Goal: Task Accomplishment & Management: Complete application form

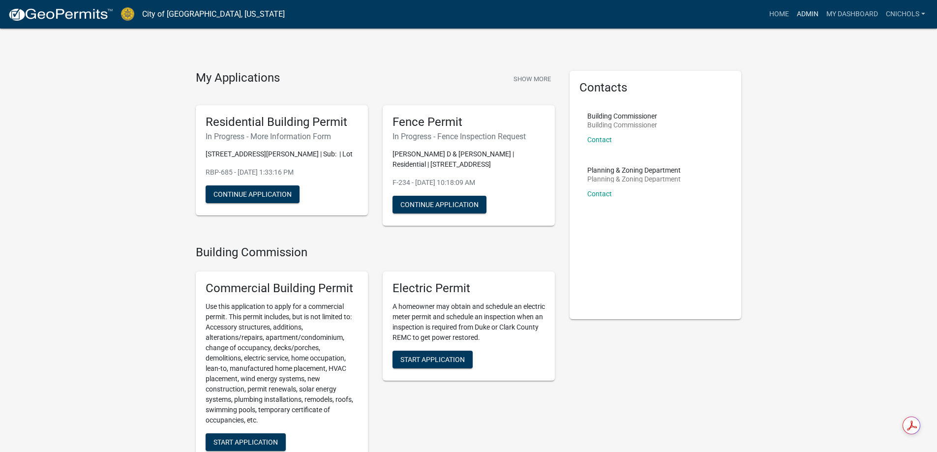
click at [813, 12] on link "Admin" at bounding box center [808, 14] width 30 height 19
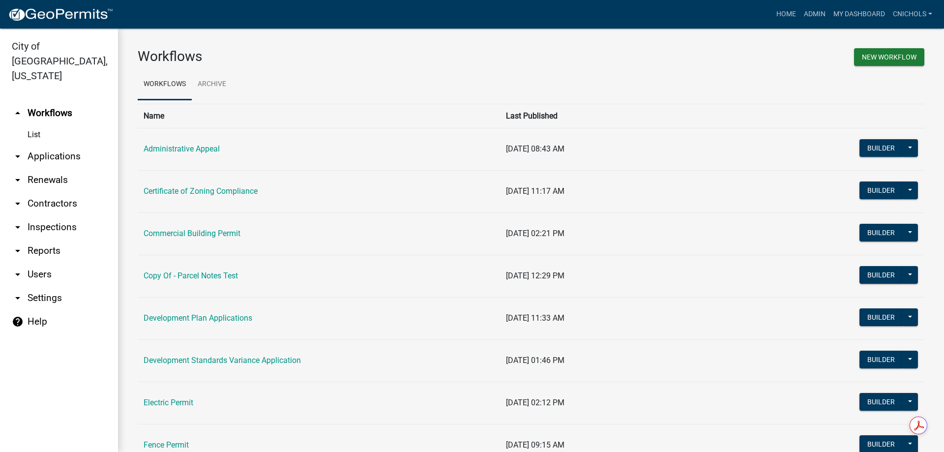
click at [49, 145] on link "arrow_drop_down Applications" at bounding box center [59, 157] width 118 height 24
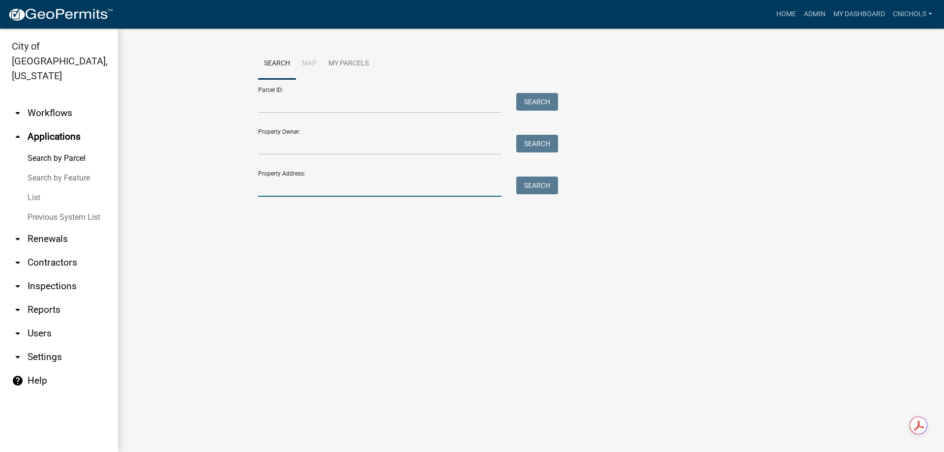
drag, startPoint x: 273, startPoint y: 182, endPoint x: 281, endPoint y: 184, distance: 8.2
click at [274, 182] on input "Property Address:" at bounding box center [380, 187] width 244 height 20
type input "816 iris"
click at [540, 185] on button "Search" at bounding box center [538, 186] width 42 height 18
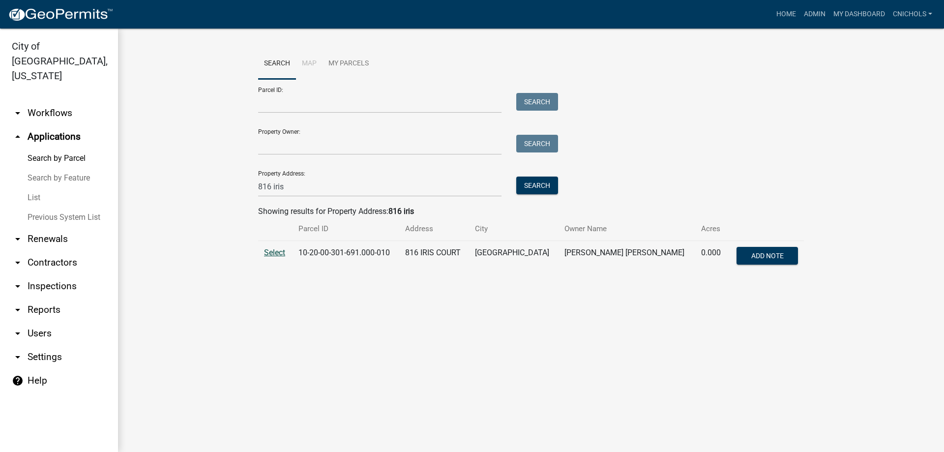
click at [273, 254] on span "Select" at bounding box center [274, 252] width 21 height 9
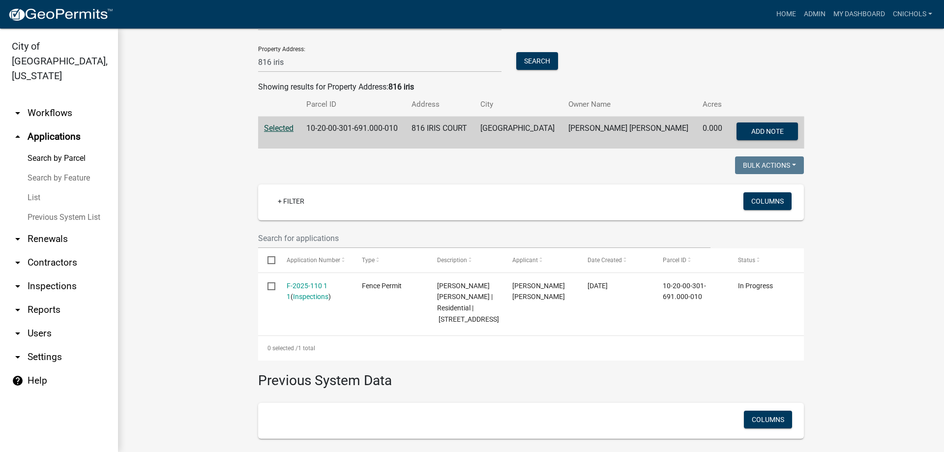
scroll to position [148, 0]
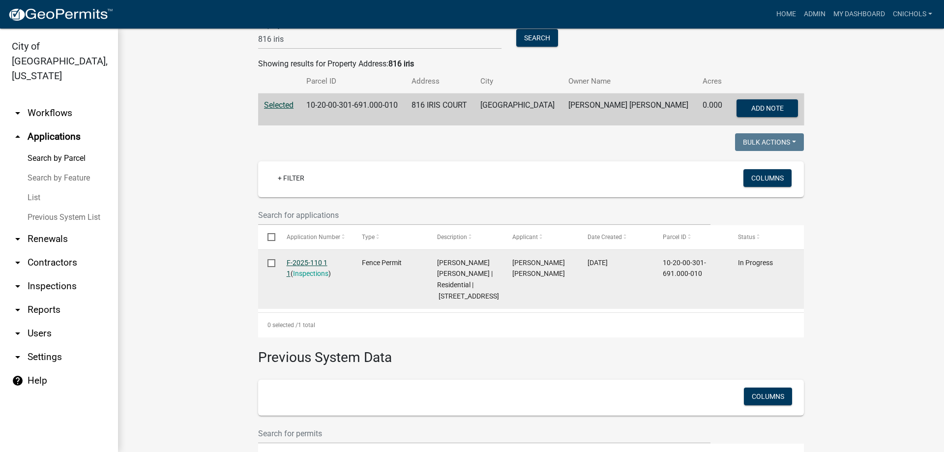
click at [298, 260] on link "F-2025-110 1 1" at bounding box center [307, 268] width 41 height 19
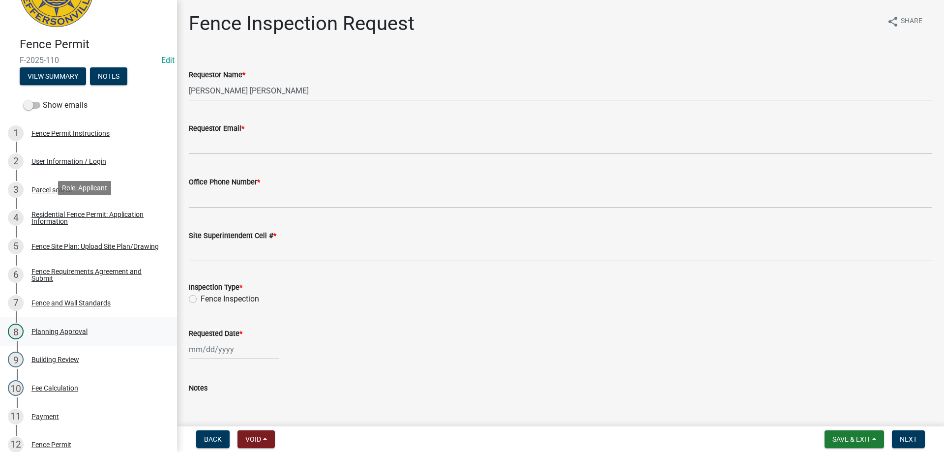
scroll to position [98, 0]
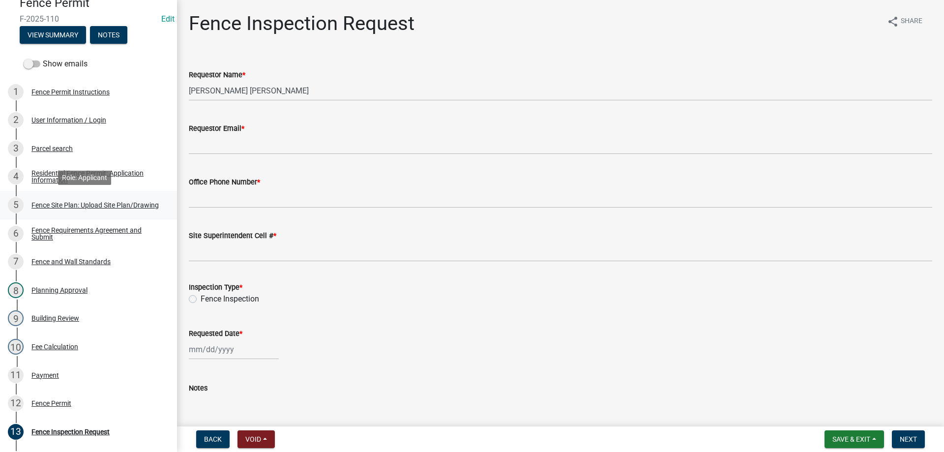
click at [47, 202] on div "Fence Site Plan: Upload Site Plan/Drawing" at bounding box center [94, 205] width 127 height 7
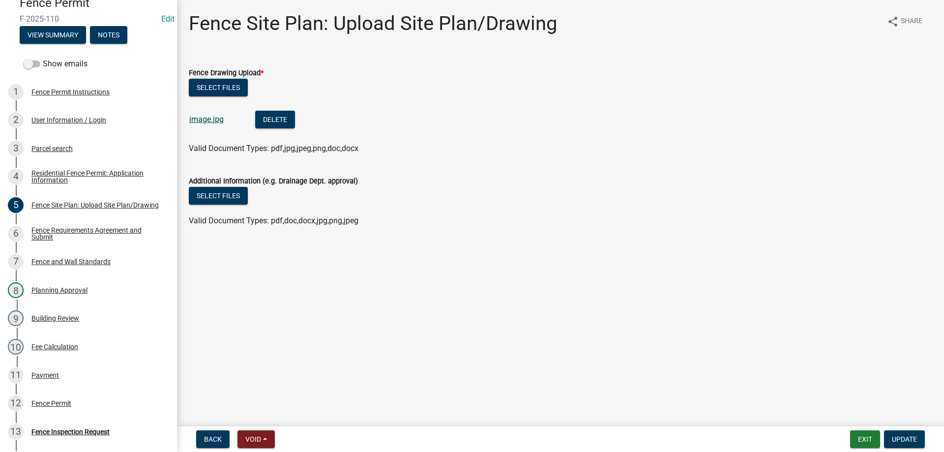
click at [208, 119] on link "image.jpg" at bounding box center [206, 119] width 34 height 9
click at [864, 442] on button "Exit" at bounding box center [866, 439] width 30 height 18
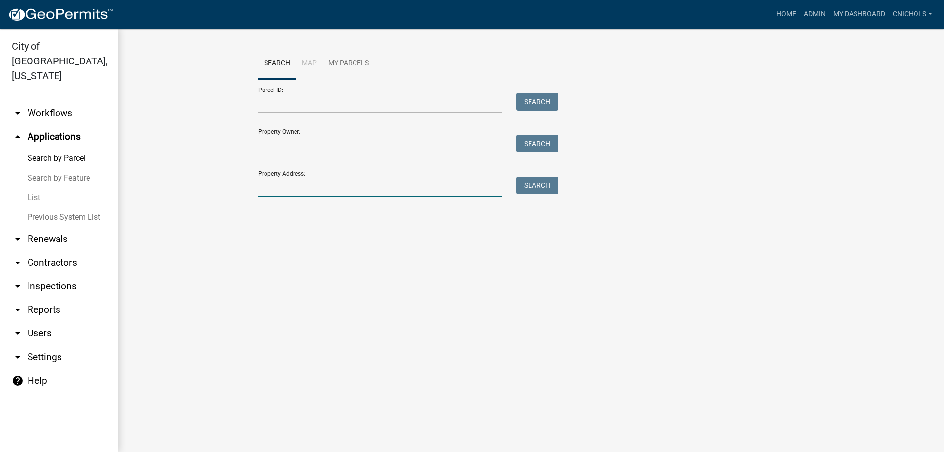
click at [266, 189] on input "Property Address:" at bounding box center [380, 187] width 244 height 20
type input "5"
type input "816 iris"
click at [534, 183] on button "Search" at bounding box center [538, 186] width 42 height 18
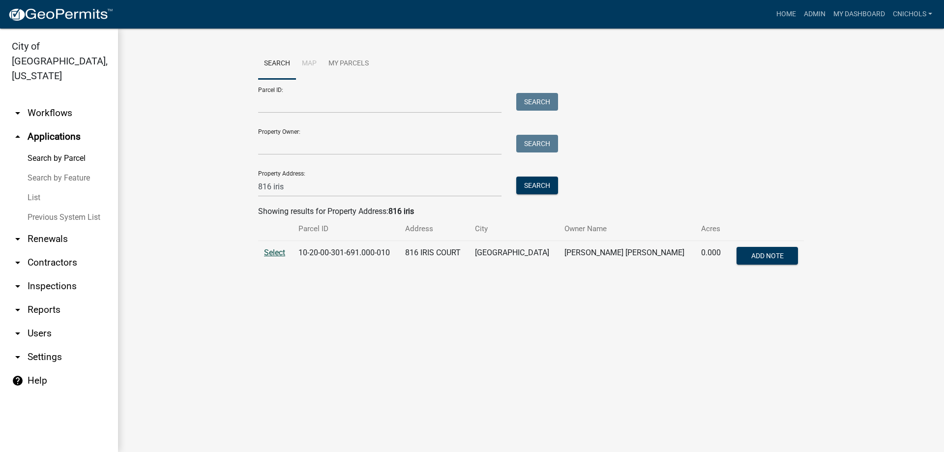
click at [277, 253] on span "Select" at bounding box center [274, 252] width 21 height 9
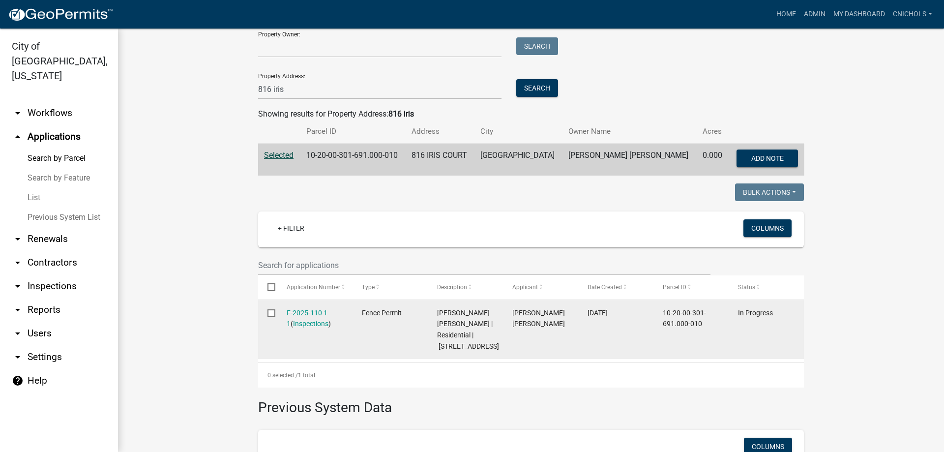
scroll to position [98, 0]
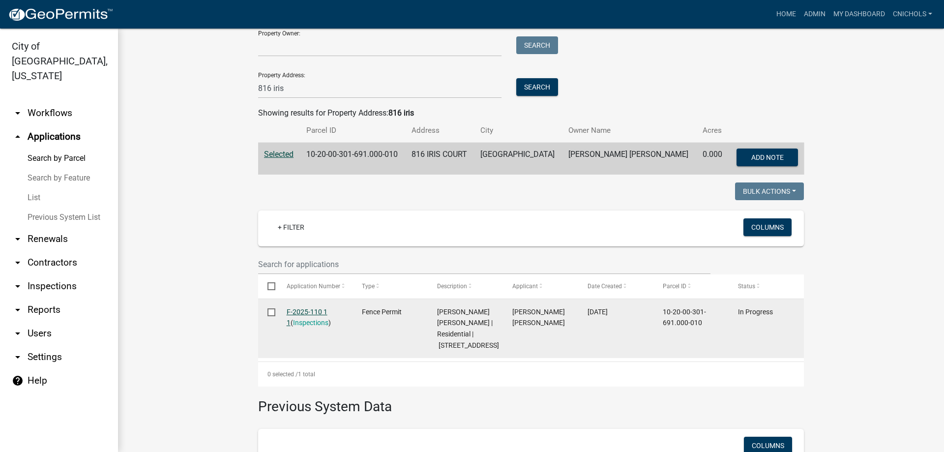
click at [289, 309] on link "F-2025-110 1 1" at bounding box center [307, 317] width 41 height 19
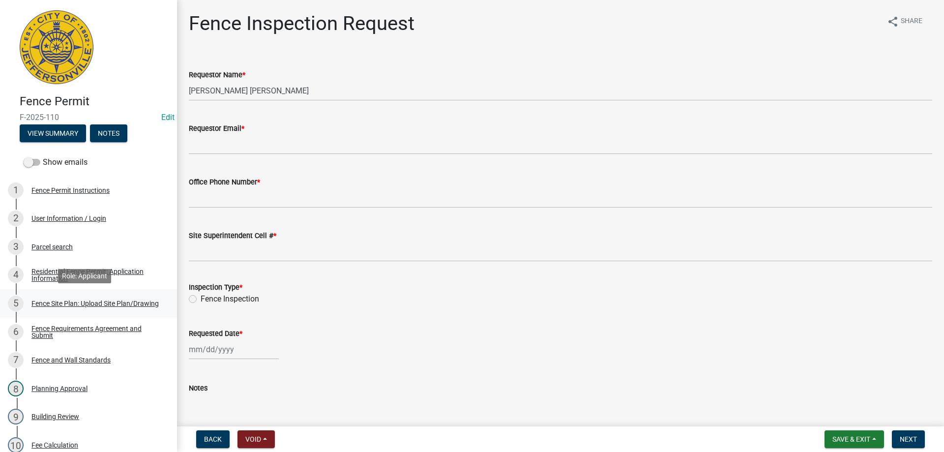
click at [50, 301] on div "Fence Site Plan: Upload Site Plan/Drawing" at bounding box center [94, 303] width 127 height 7
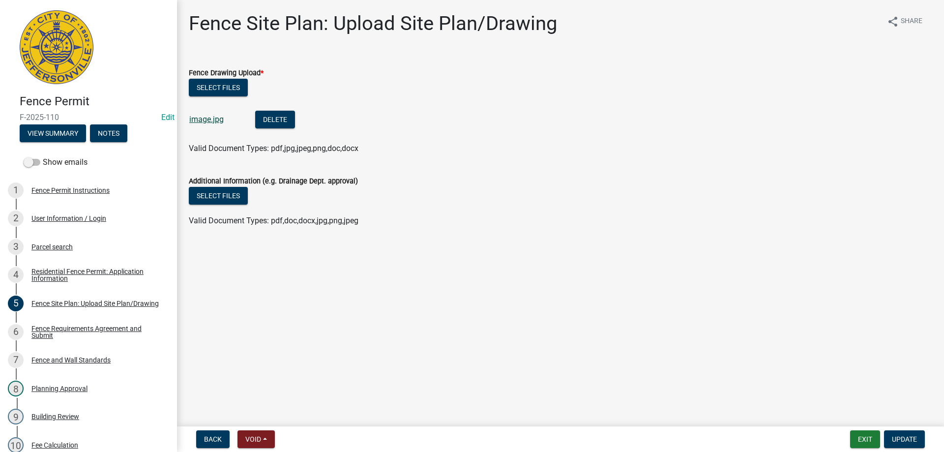
click at [206, 117] on link "image.jpg" at bounding box center [206, 119] width 34 height 9
click at [870, 438] on button "Exit" at bounding box center [866, 439] width 30 height 18
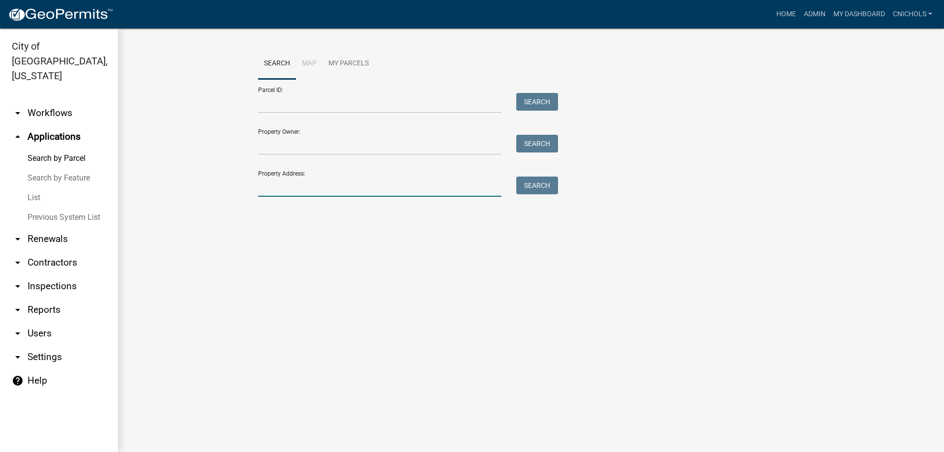
click at [280, 190] on input "Property Address:" at bounding box center [380, 187] width 244 height 20
type input "816 iris"
click at [544, 182] on button "Search" at bounding box center [538, 186] width 42 height 18
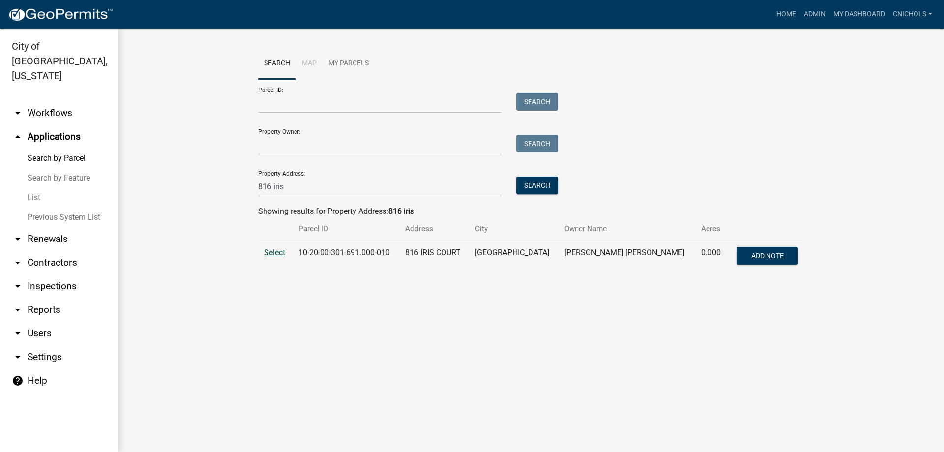
click at [278, 253] on span "Select" at bounding box center [274, 252] width 21 height 9
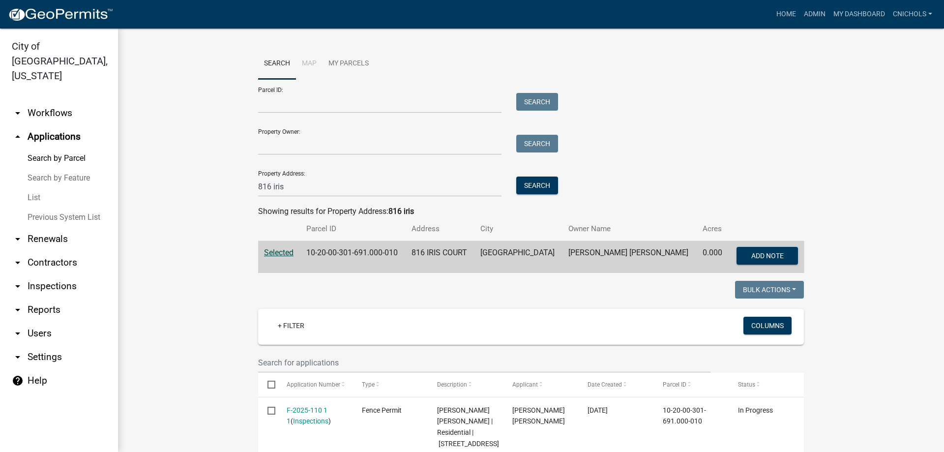
scroll to position [98, 0]
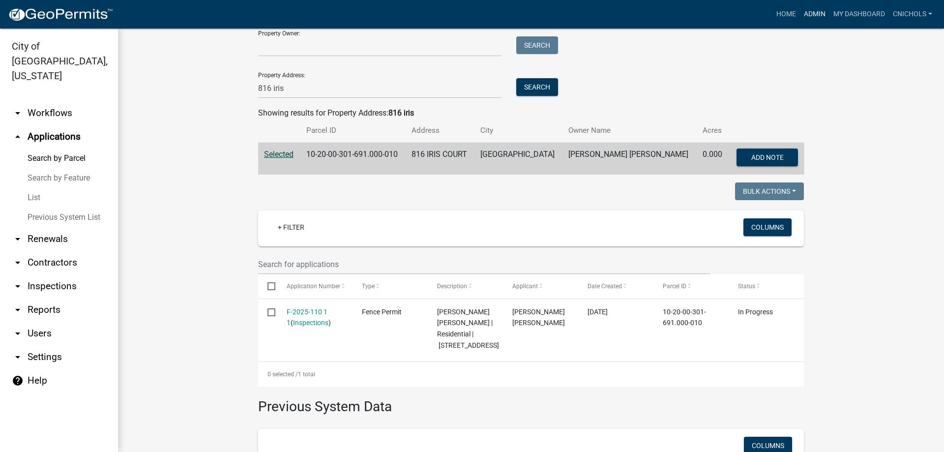
click at [814, 11] on link "Admin" at bounding box center [815, 14] width 30 height 19
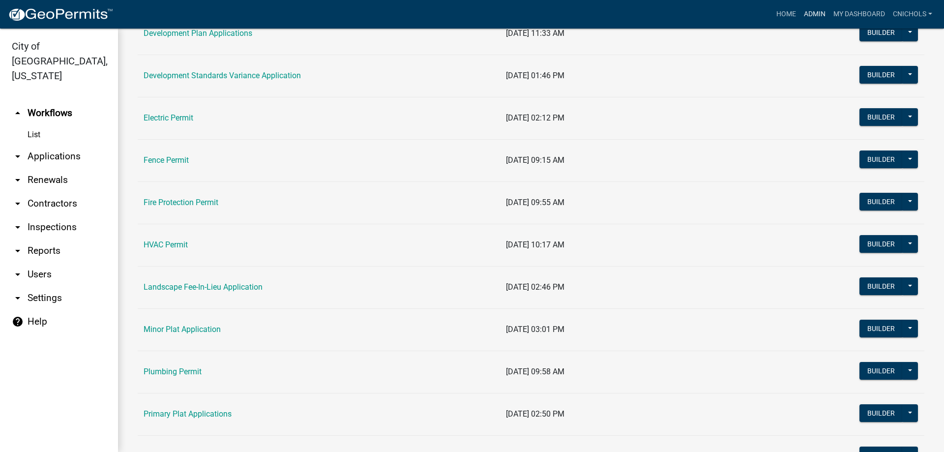
scroll to position [394, 0]
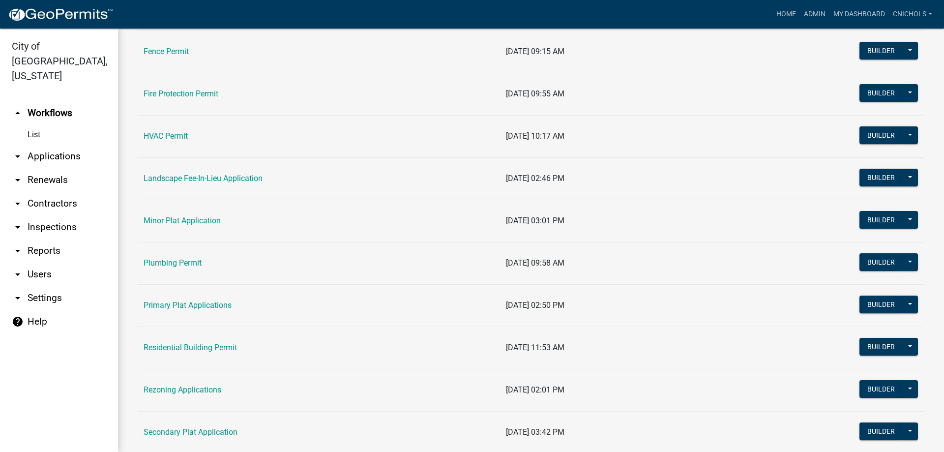
click at [53, 101] on link "arrow_drop_up Workflows" at bounding box center [59, 113] width 118 height 24
click at [163, 48] on link "Fence Permit" at bounding box center [166, 51] width 45 height 9
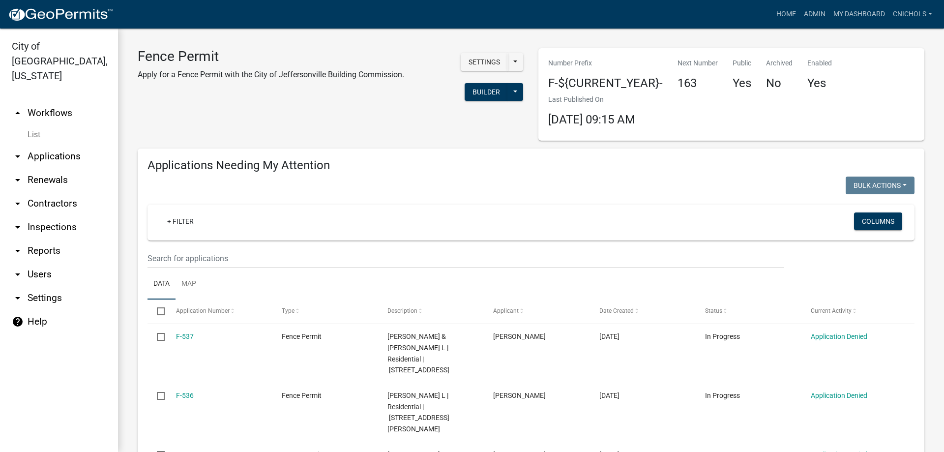
click at [45, 145] on link "arrow_drop_down Applications" at bounding box center [59, 157] width 118 height 24
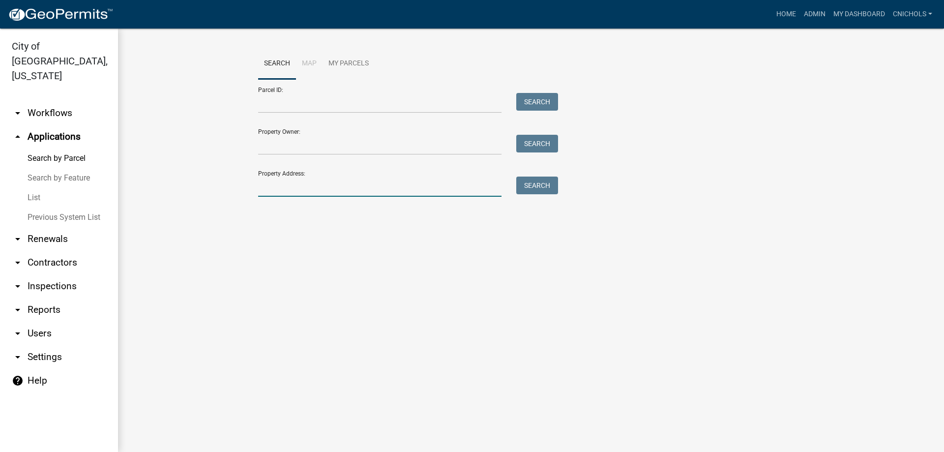
click at [314, 193] on input "Property Address:" at bounding box center [380, 187] width 244 height 20
type input "816 iris"
click at [537, 184] on button "Search" at bounding box center [538, 186] width 42 height 18
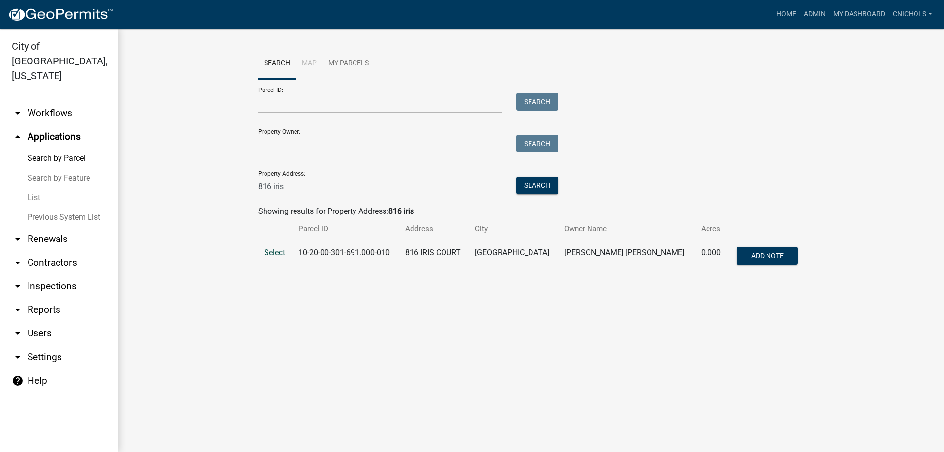
click at [272, 251] on span "Select" at bounding box center [274, 252] width 21 height 9
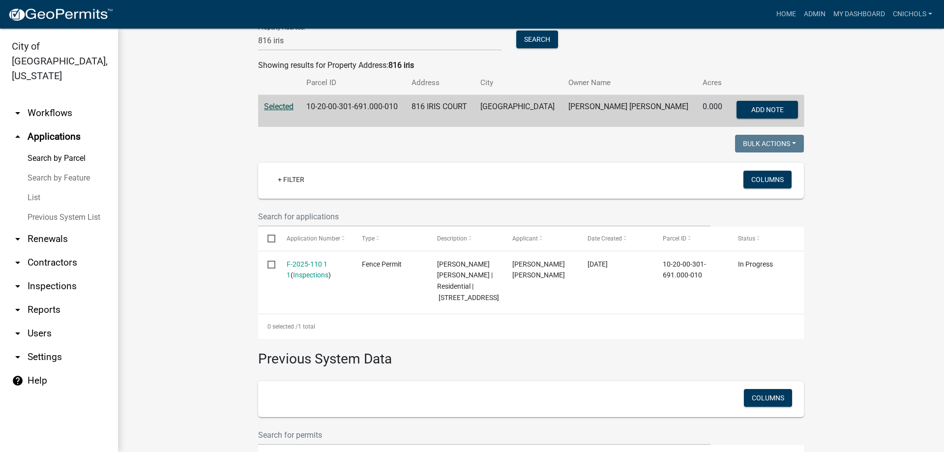
scroll to position [233, 0]
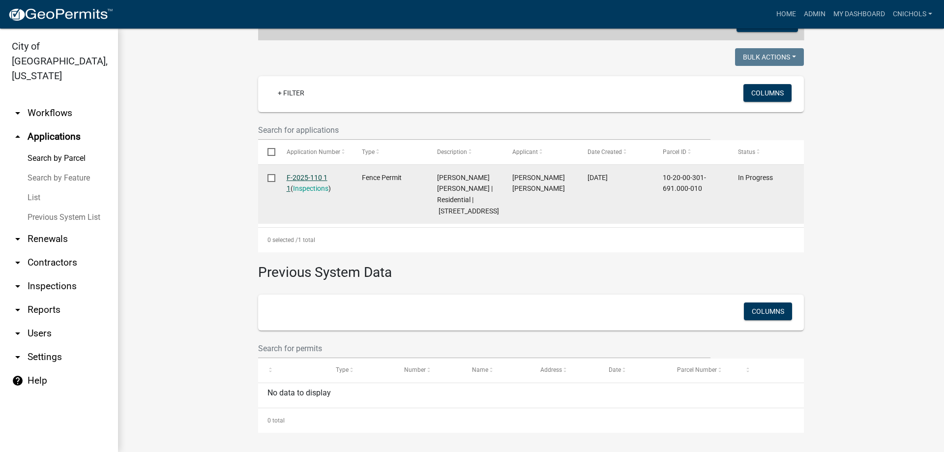
click at [291, 177] on link "F-2025-110 1 1" at bounding box center [307, 183] width 41 height 19
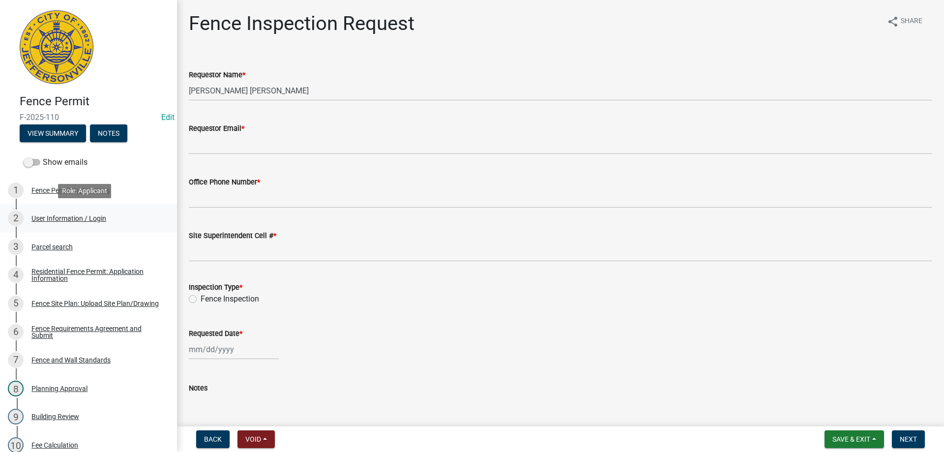
click at [69, 215] on div "User Information / Login" at bounding box center [68, 218] width 75 height 7
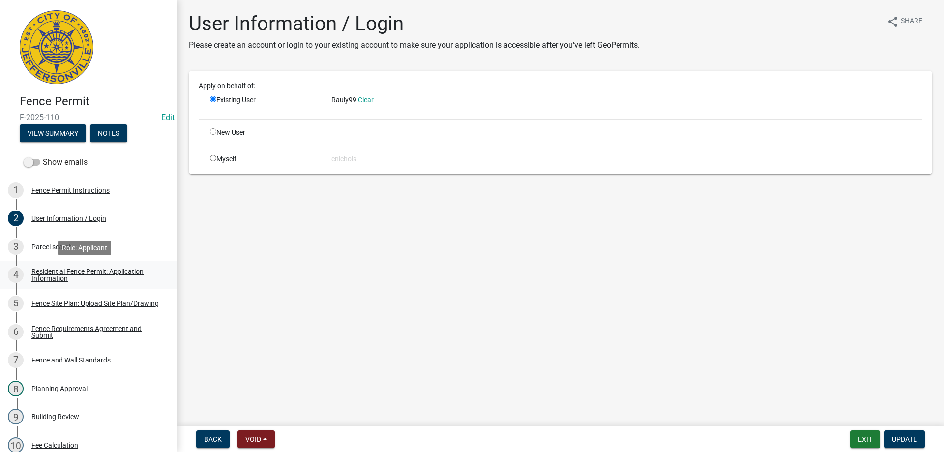
click at [52, 275] on div "Residential Fence Permit: Application Information" at bounding box center [96, 275] width 130 height 14
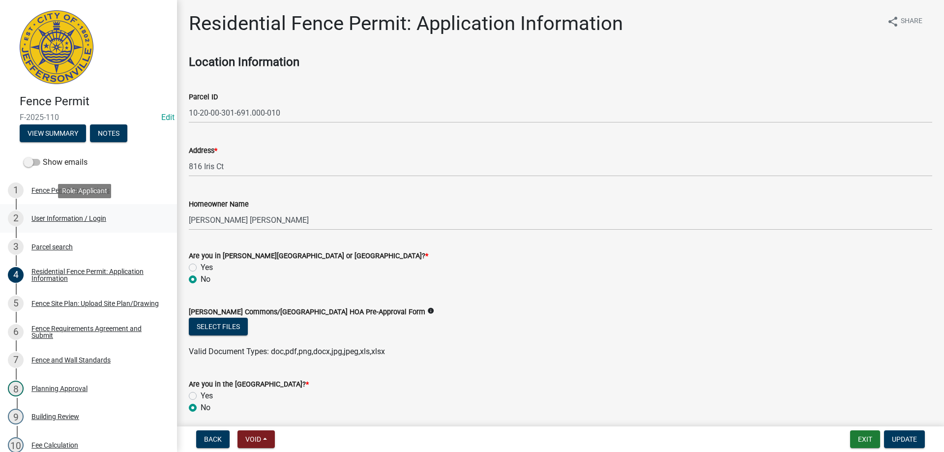
click at [56, 215] on div "User Information / Login" at bounding box center [68, 218] width 75 height 7
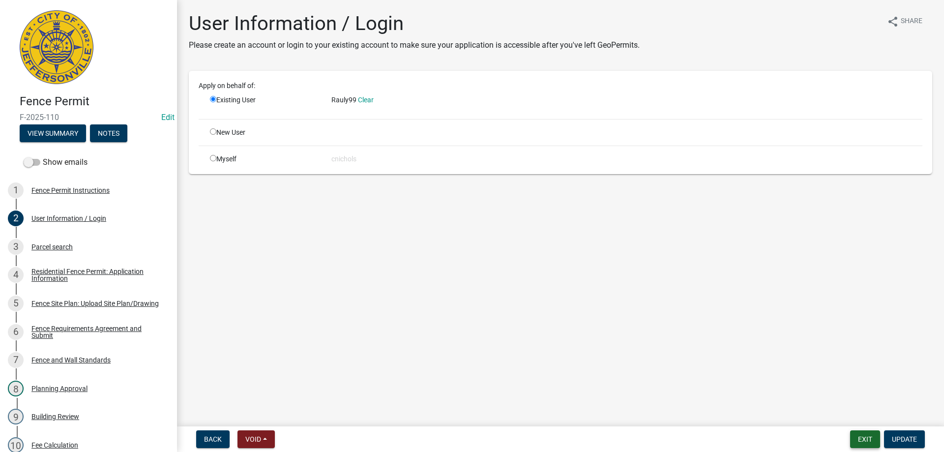
click at [872, 438] on button "Exit" at bounding box center [866, 439] width 30 height 18
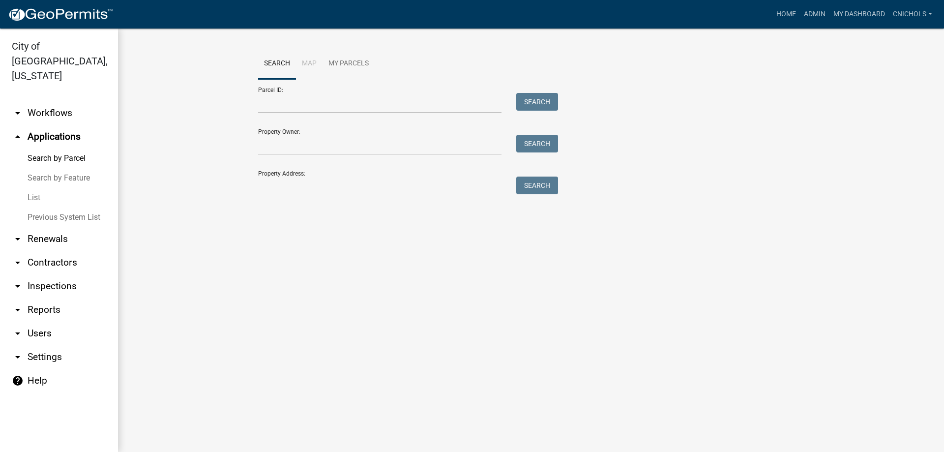
click at [52, 101] on link "arrow_drop_down Workflows" at bounding box center [59, 113] width 118 height 24
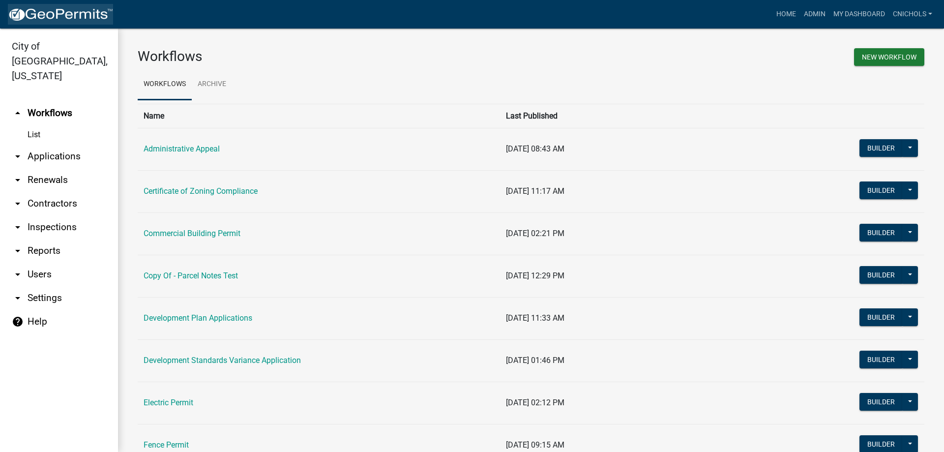
click at [38, 14] on img at bounding box center [60, 14] width 105 height 15
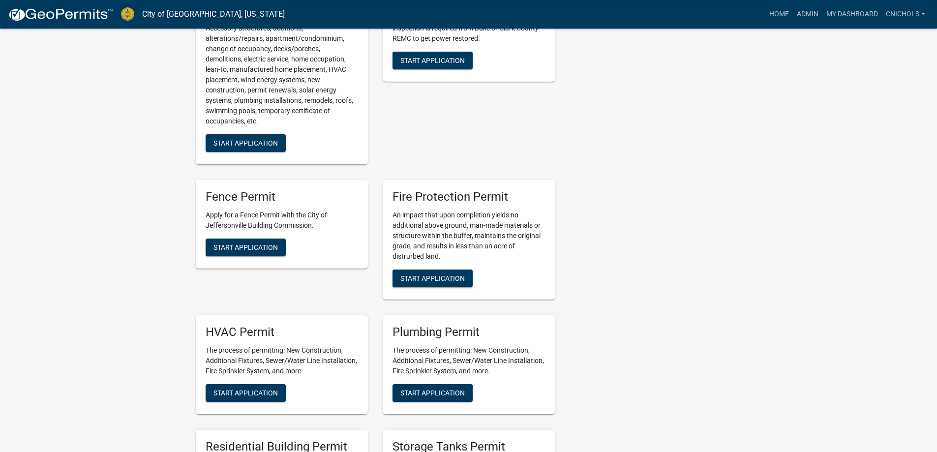
scroll to position [295, 0]
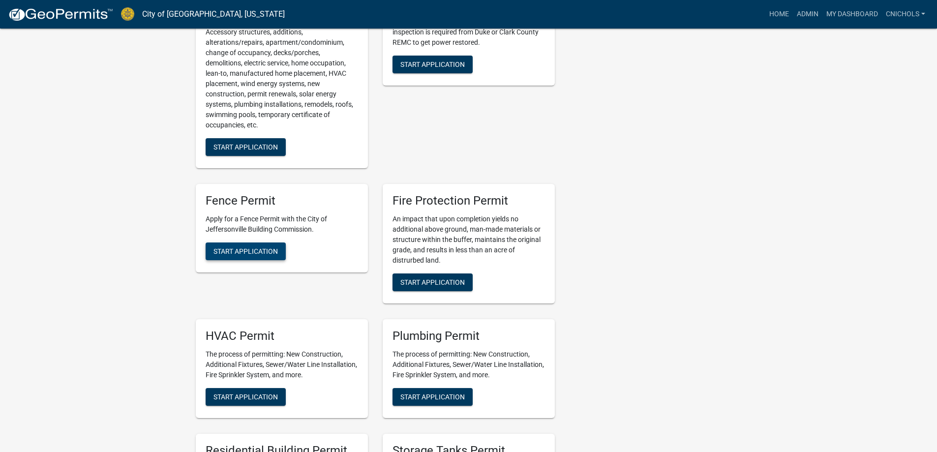
click at [222, 248] on span "Start Application" at bounding box center [245, 251] width 64 height 8
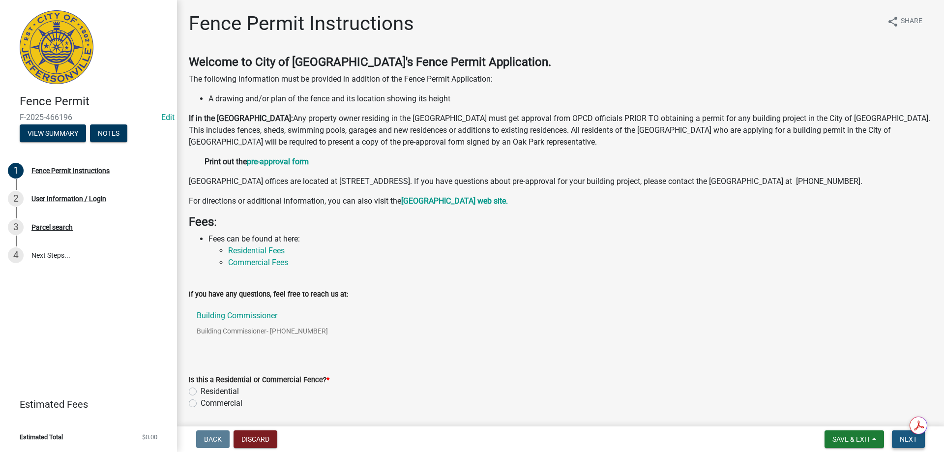
click at [905, 442] on span "Next" at bounding box center [908, 439] width 17 height 8
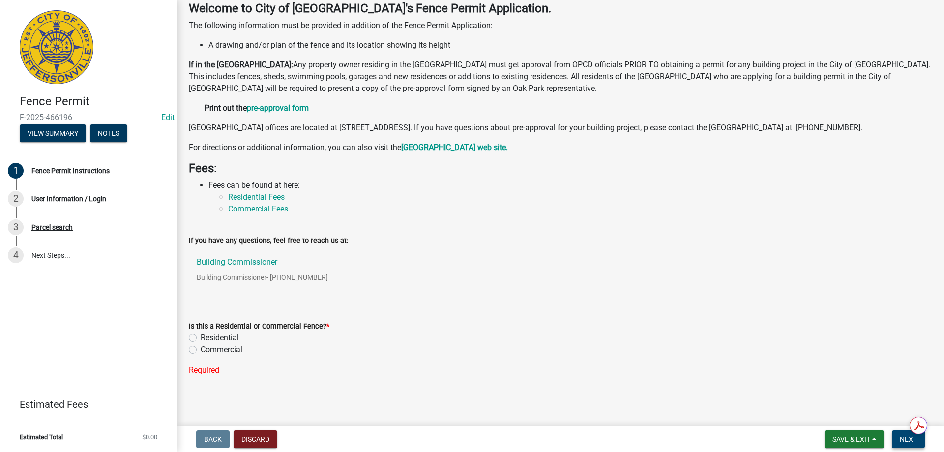
scroll to position [65, 0]
click at [201, 335] on label "Residential" at bounding box center [220, 338] width 38 height 12
click at [201, 335] on input "Residential" at bounding box center [204, 335] width 6 height 6
radio input "true"
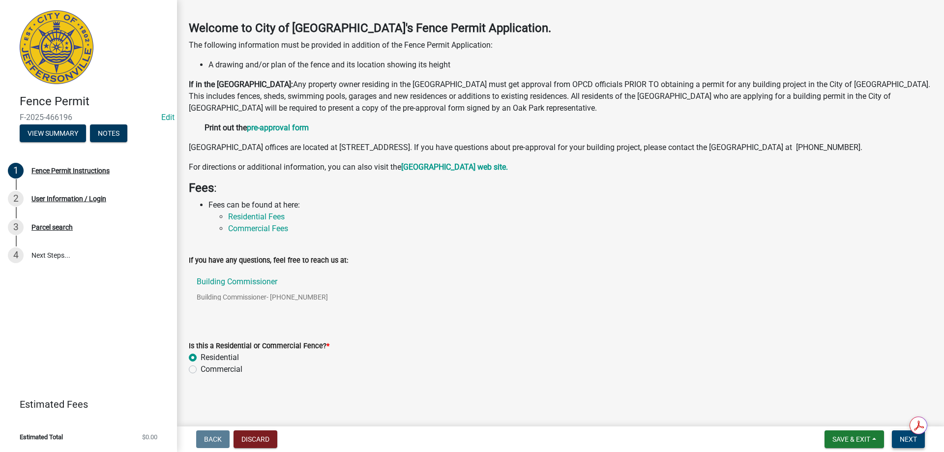
click at [911, 439] on span "Next" at bounding box center [908, 439] width 17 height 8
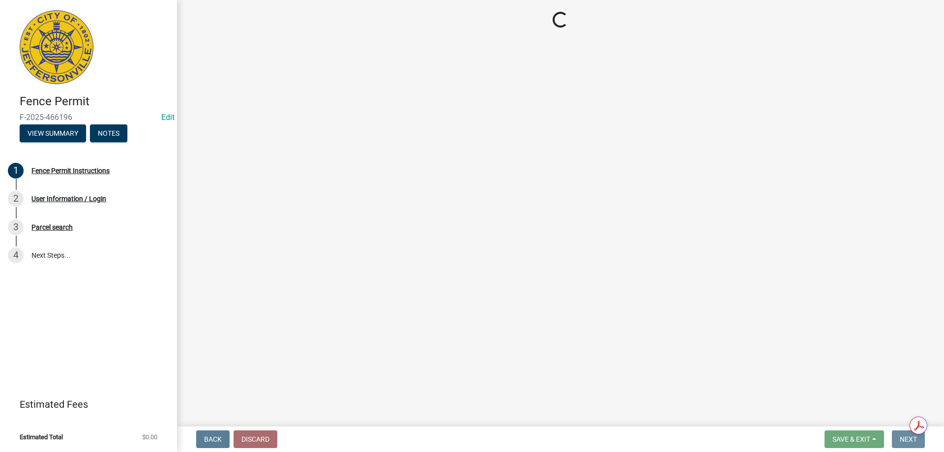
scroll to position [0, 0]
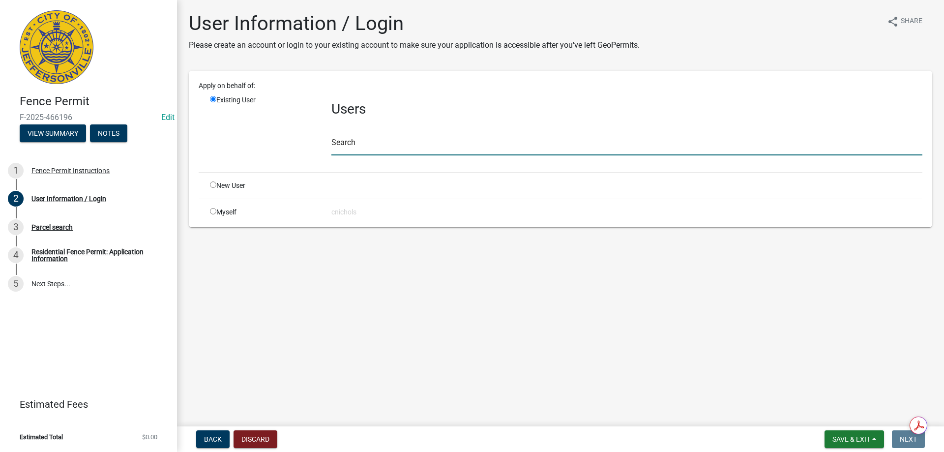
click at [366, 144] on input "text" at bounding box center [627, 145] width 591 height 20
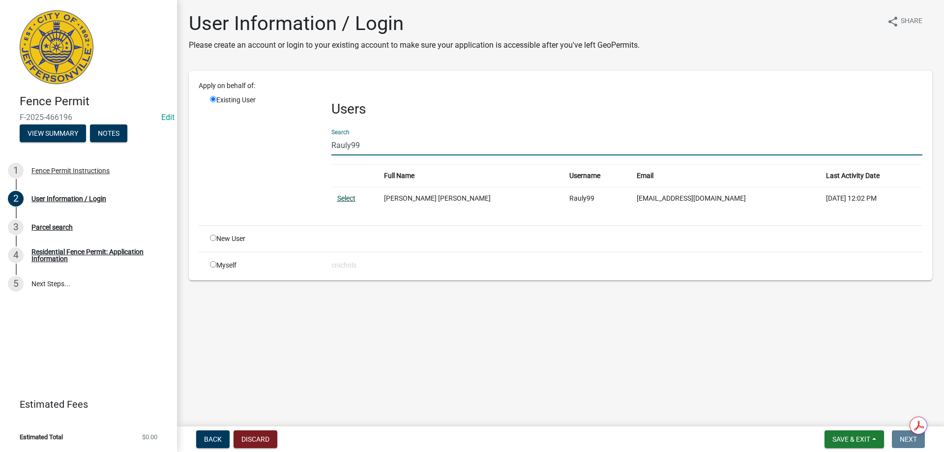
type input "Rauly99"
click at [347, 196] on link "Select" at bounding box center [346, 198] width 18 height 8
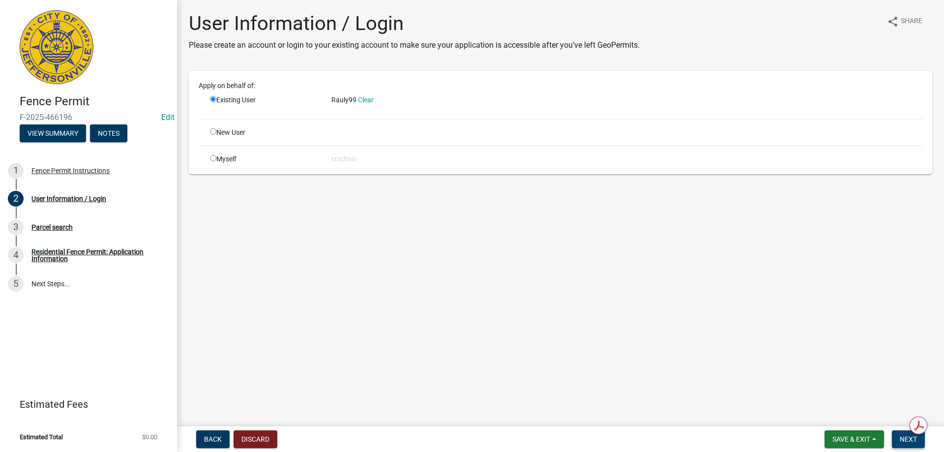
drag, startPoint x: 916, startPoint y: 437, endPoint x: 680, endPoint y: 399, distance: 239.2
click at [915, 437] on span "Next" at bounding box center [908, 439] width 17 height 8
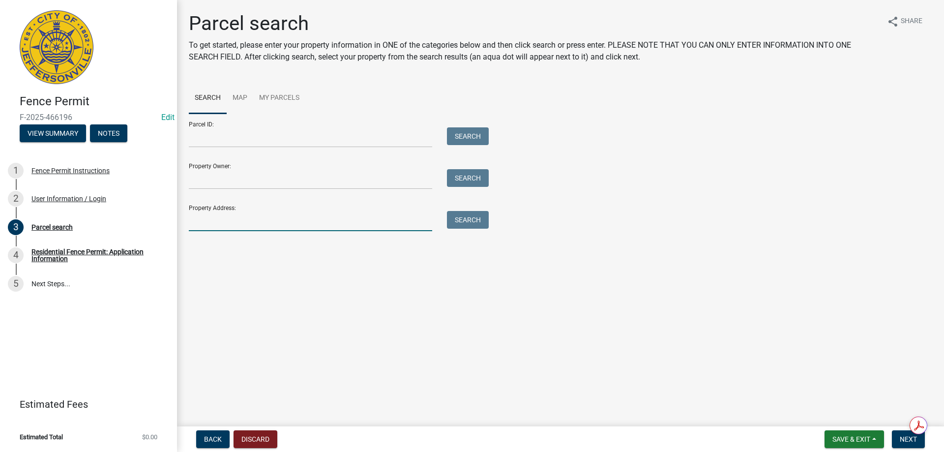
click at [205, 217] on input "Property Address:" at bounding box center [311, 221] width 244 height 20
type input "816 iris"
click at [460, 217] on button "Search" at bounding box center [468, 220] width 42 height 18
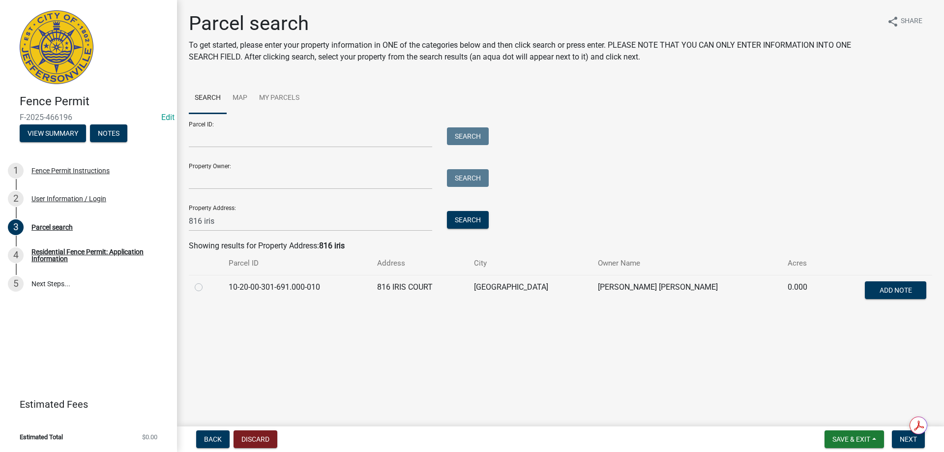
click at [207, 281] on label at bounding box center [207, 281] width 0 height 0
click at [207, 288] on input "radio" at bounding box center [210, 284] width 6 height 6
radio input "true"
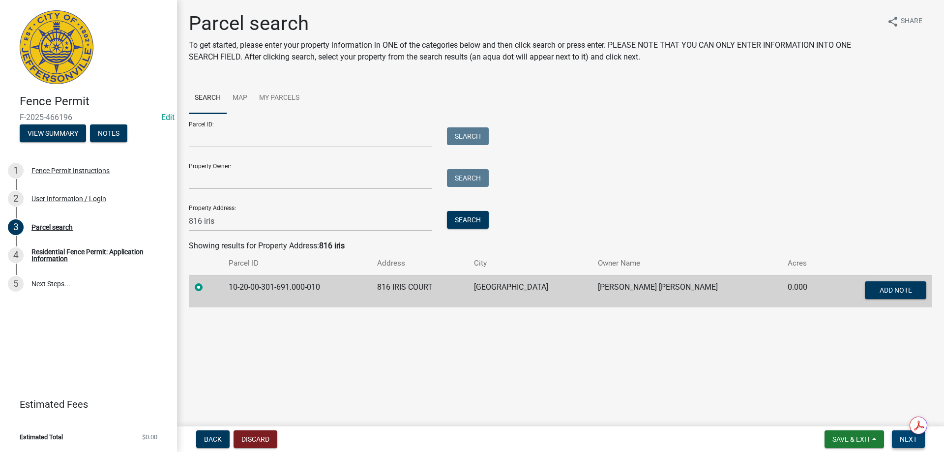
click at [908, 440] on span "Next" at bounding box center [908, 439] width 17 height 8
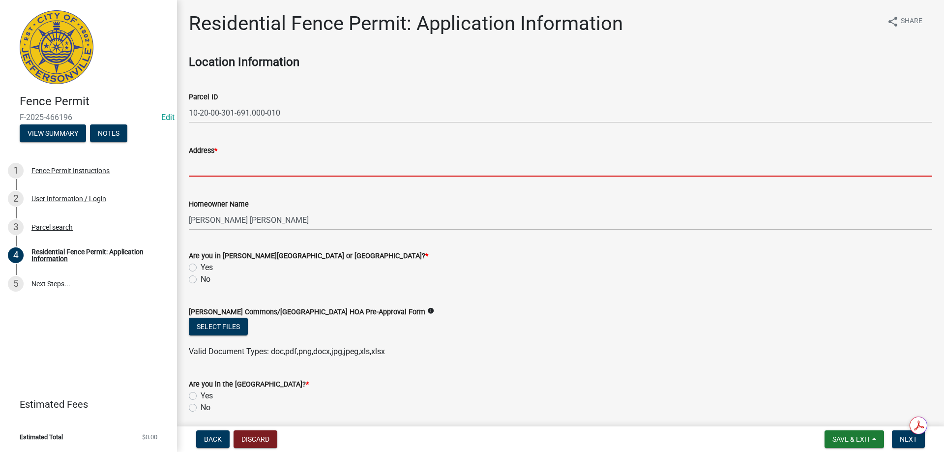
click at [224, 167] on input "Address *" at bounding box center [561, 166] width 744 height 20
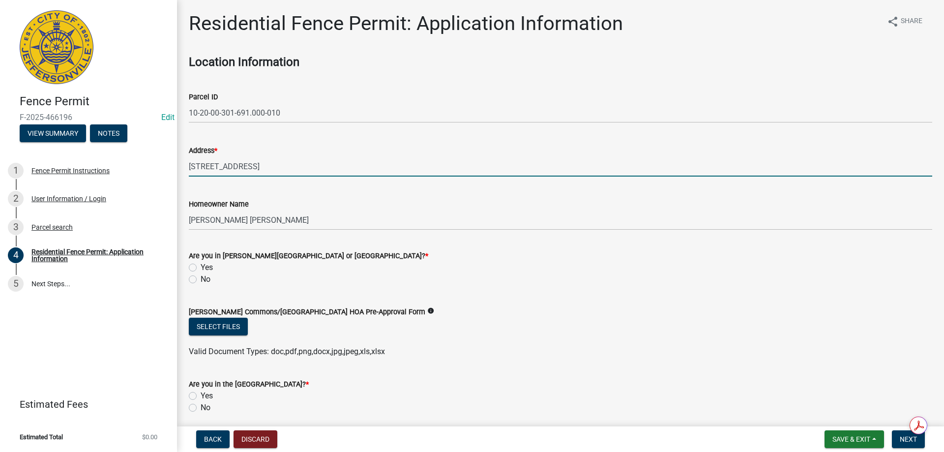
scroll to position [49, 0]
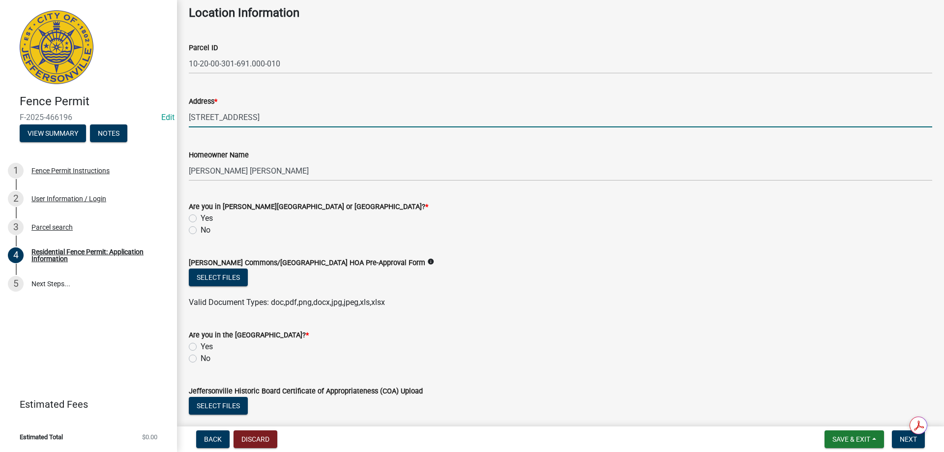
type input "[STREET_ADDRESS]"
click at [201, 229] on label "No" at bounding box center [206, 230] width 10 height 12
click at [201, 229] on input "No" at bounding box center [204, 227] width 6 height 6
radio input "true"
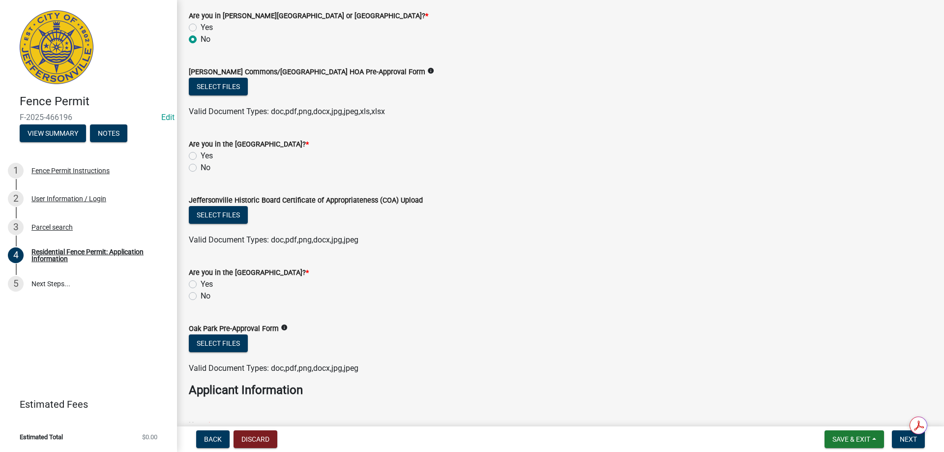
scroll to position [246, 0]
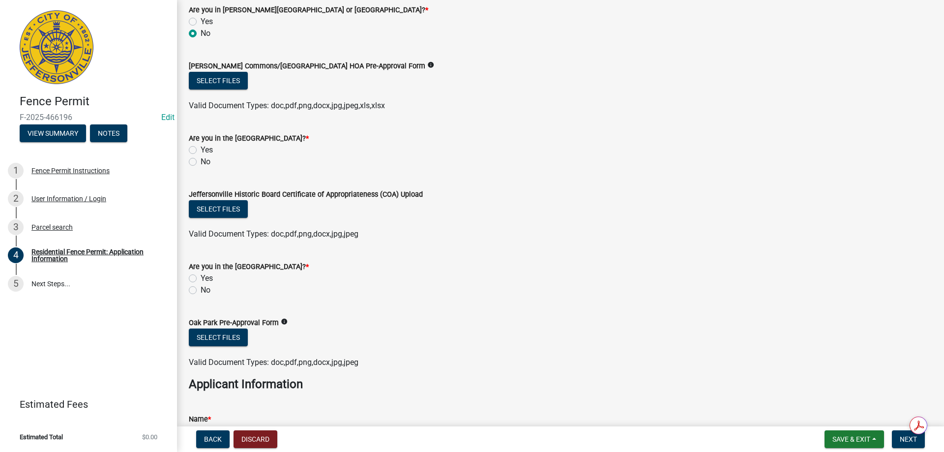
click at [201, 291] on label "No" at bounding box center [206, 290] width 10 height 12
click at [201, 291] on input "No" at bounding box center [204, 287] width 6 height 6
radio input "true"
click at [201, 160] on label "No" at bounding box center [206, 162] width 10 height 12
click at [201, 160] on input "No" at bounding box center [204, 159] width 6 height 6
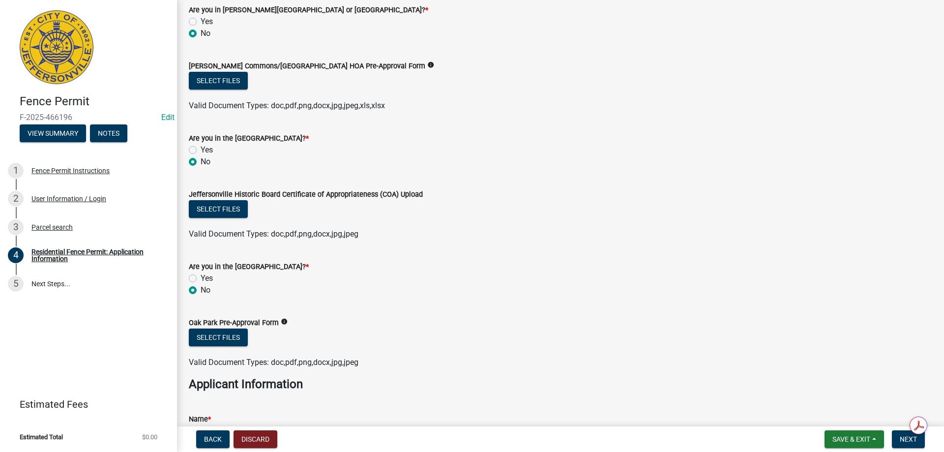
radio input "true"
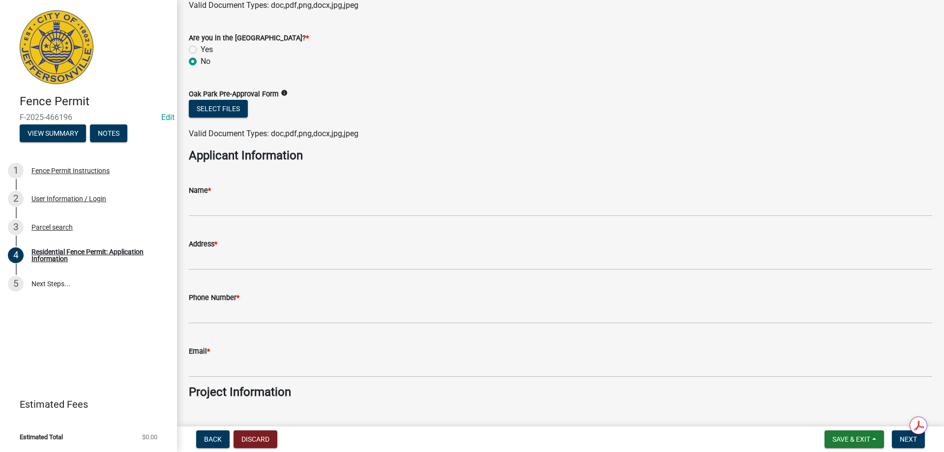
scroll to position [492, 0]
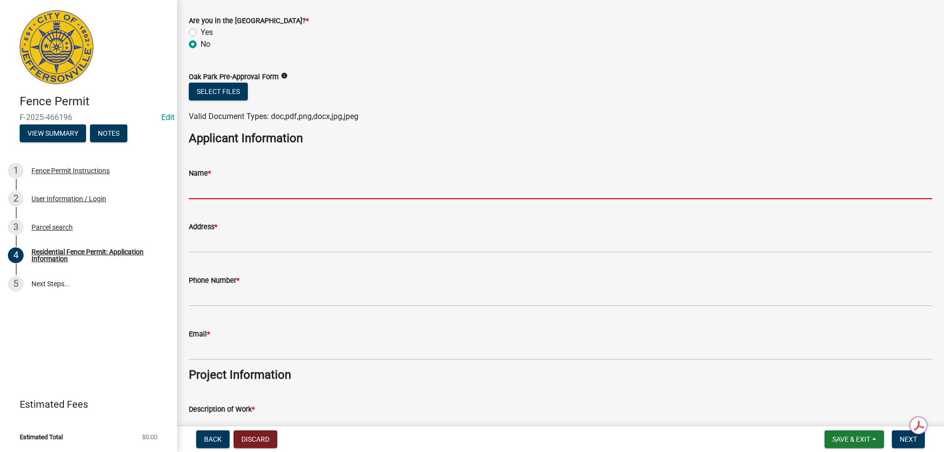
click at [224, 188] on input "Name *" at bounding box center [561, 189] width 744 height 20
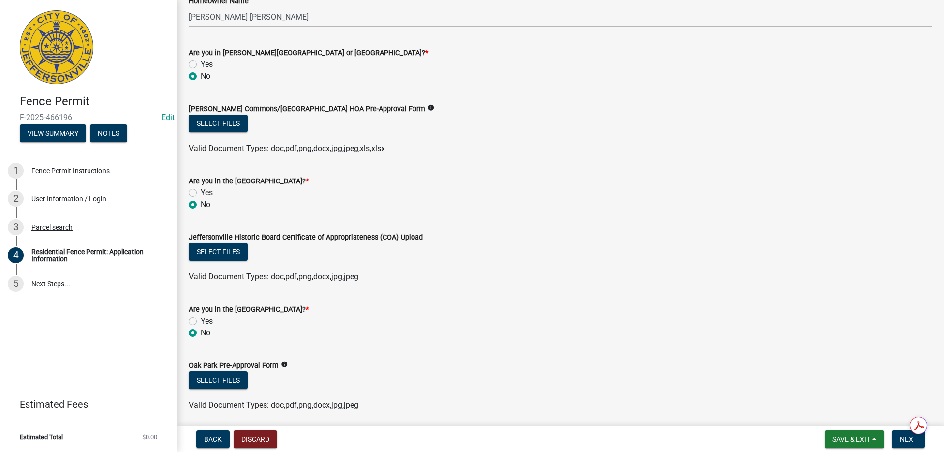
scroll to position [148, 0]
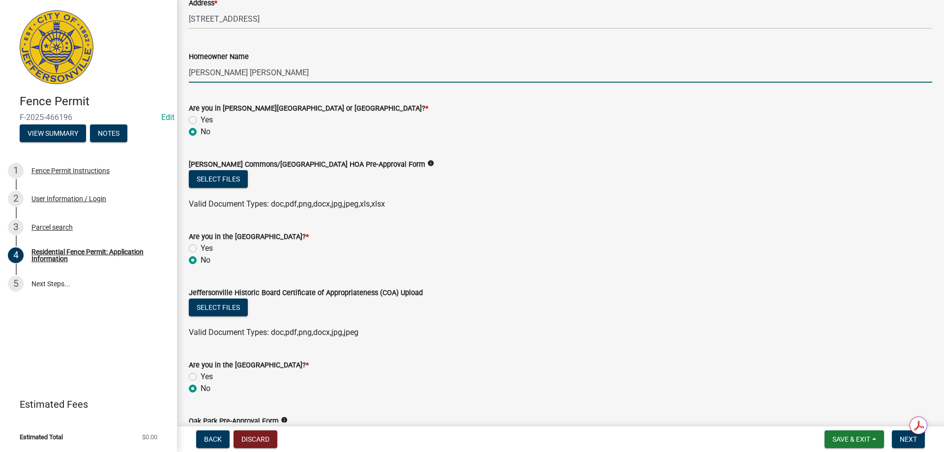
drag, startPoint x: 271, startPoint y: 76, endPoint x: 190, endPoint y: 72, distance: 81.3
click at [190, 72] on input "[PERSON_NAME] [PERSON_NAME]" at bounding box center [561, 72] width 744 height 20
click at [466, 210] on wm-data-entity-input "[PERSON_NAME] Commons/[GEOGRAPHIC_DATA] HOA Pre-Approval Form info Select files…" at bounding box center [561, 183] width 744 height 72
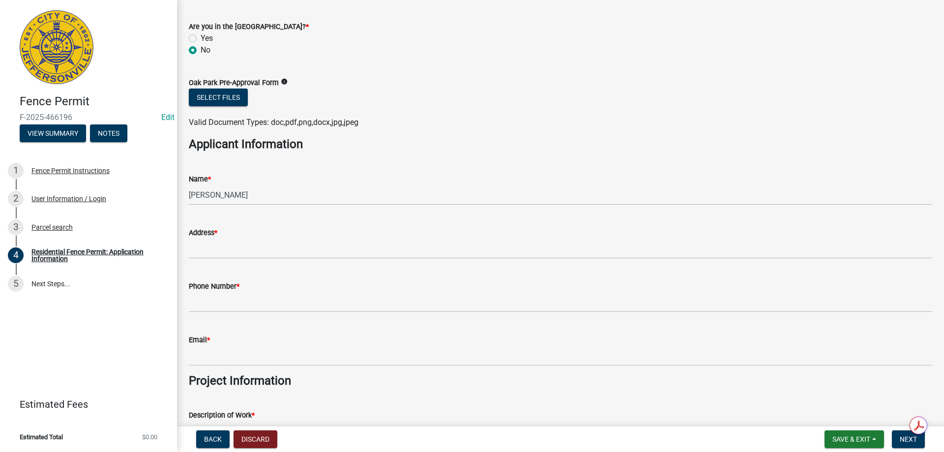
scroll to position [492, 0]
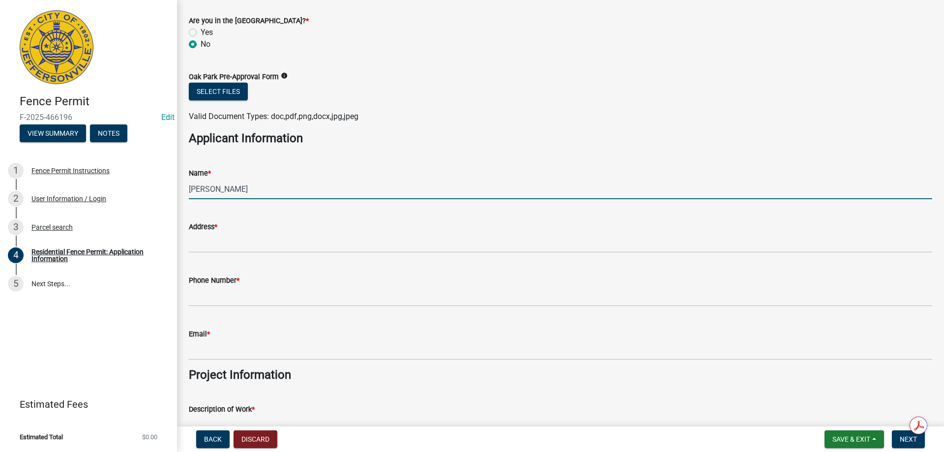
click at [219, 185] on input "[PERSON_NAME]" at bounding box center [561, 189] width 744 height 20
type input "R"
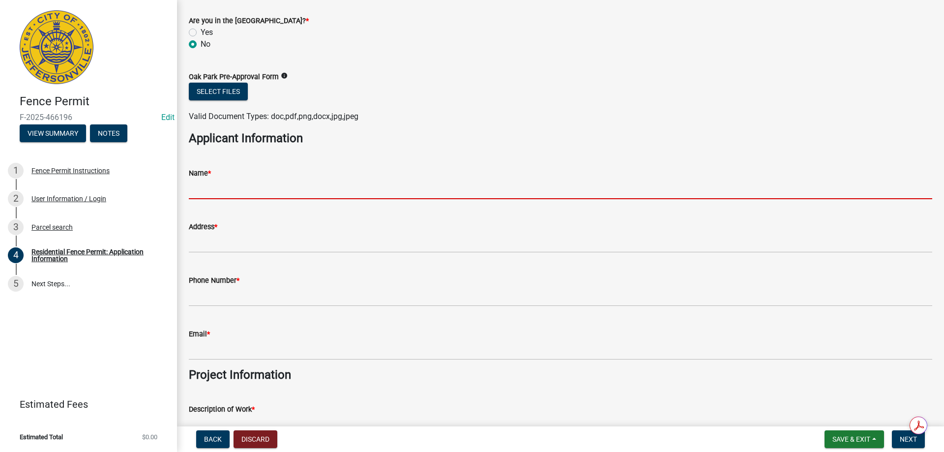
paste input "[PERSON_NAME] [PERSON_NAME]"
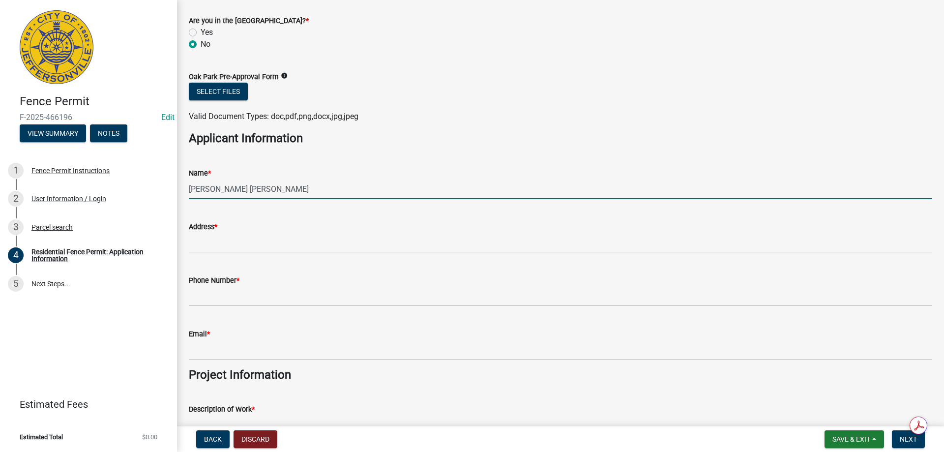
type input "[PERSON_NAME] [PERSON_NAME]"
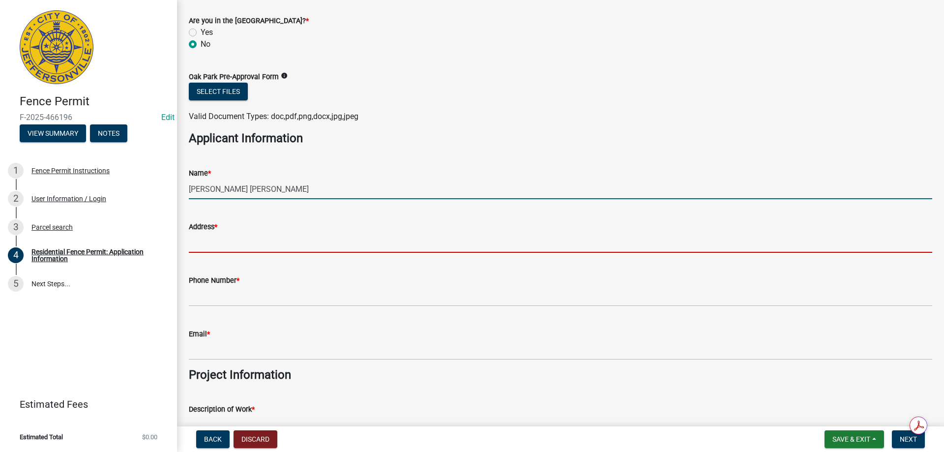
click at [338, 252] on input "Address *" at bounding box center [561, 243] width 744 height 20
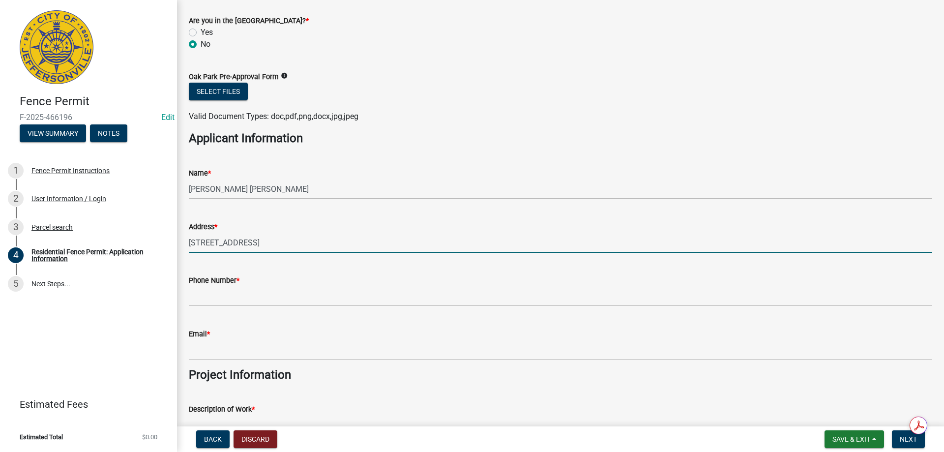
type input "[STREET_ADDRESS]"
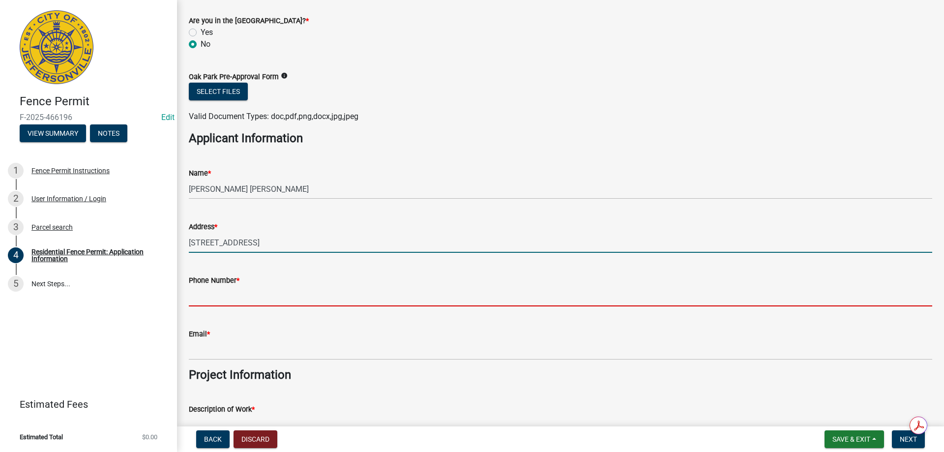
click at [234, 288] on input "Phone Number *" at bounding box center [561, 296] width 744 height 20
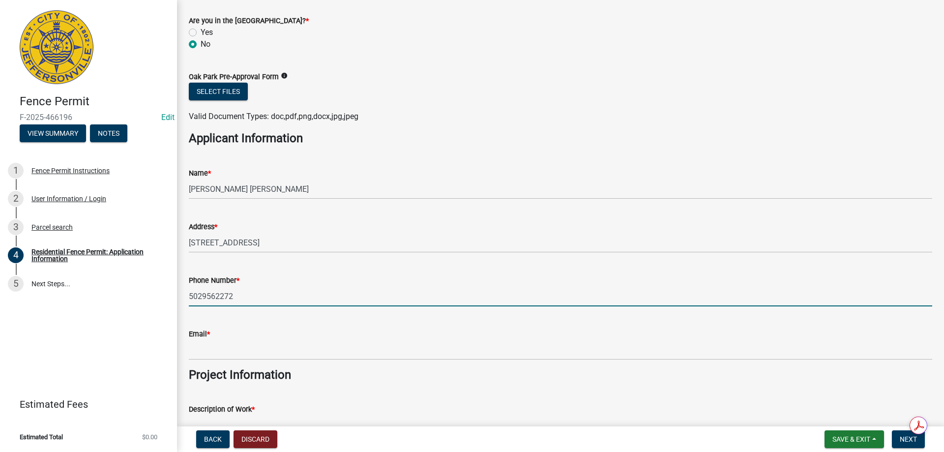
type input "5029562272"
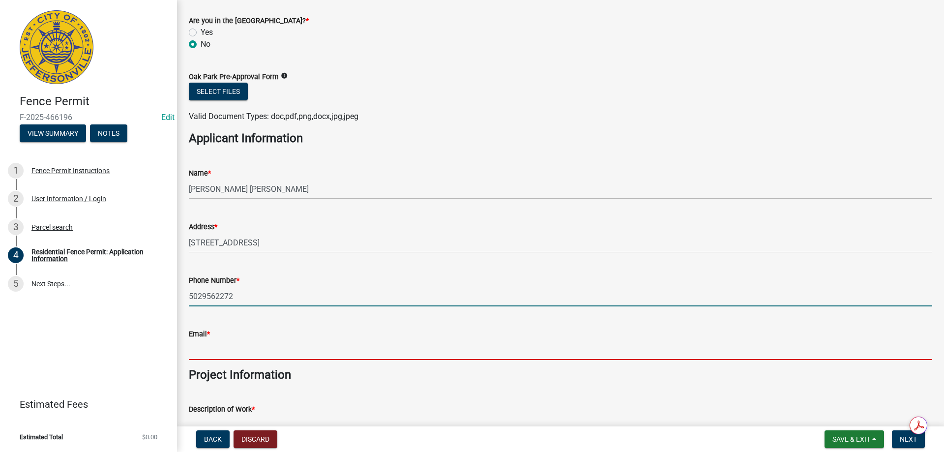
click at [216, 349] on input "Email *" at bounding box center [561, 350] width 744 height 20
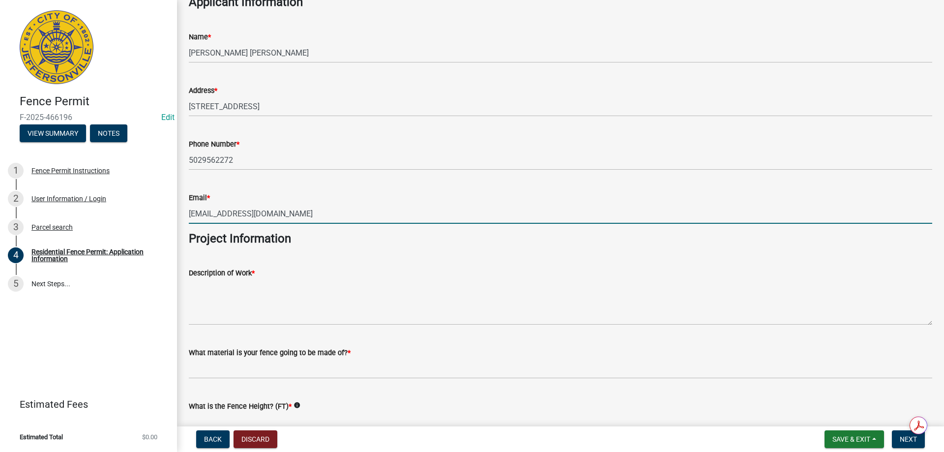
scroll to position [640, 0]
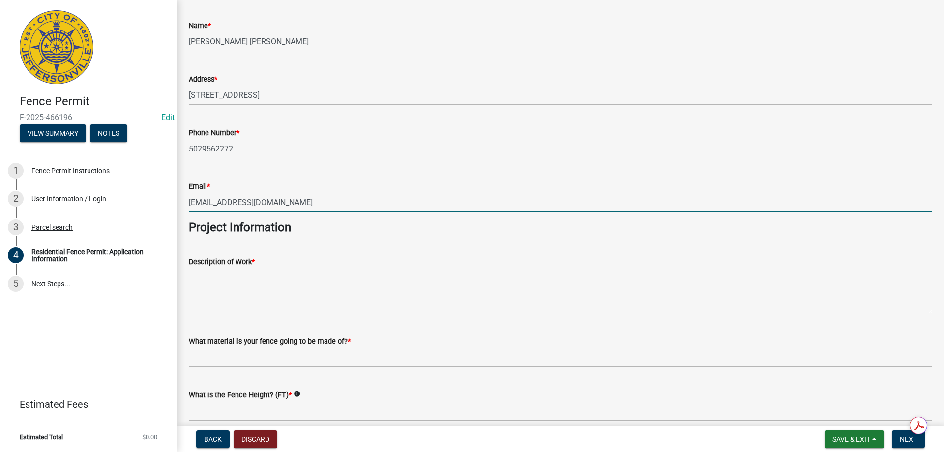
type input "[EMAIL_ADDRESS][DOMAIN_NAME]"
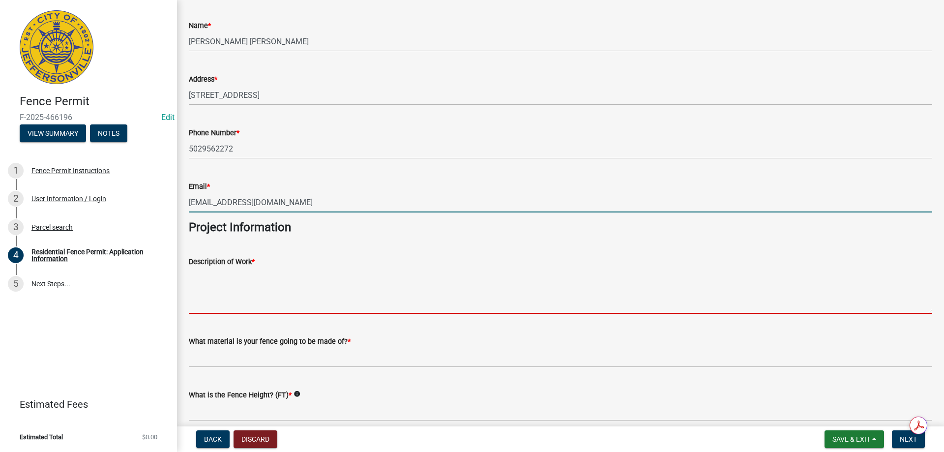
click at [234, 301] on textarea "Description of Work *" at bounding box center [561, 291] width 744 height 46
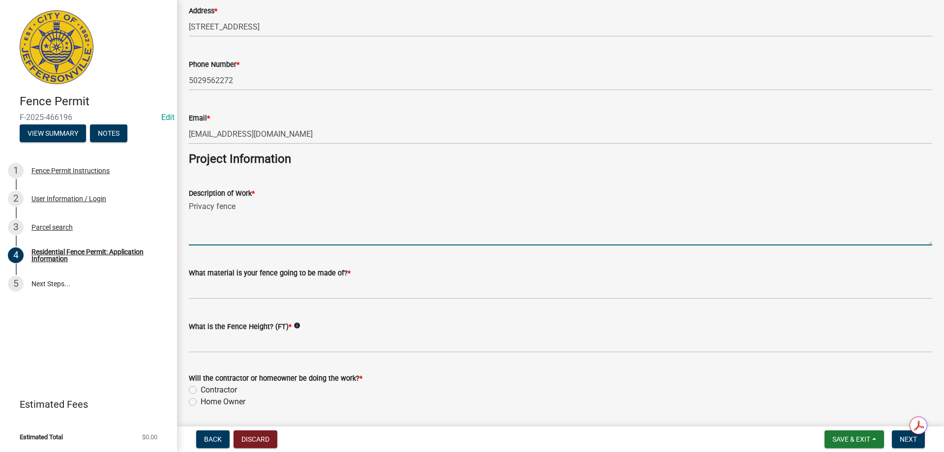
scroll to position [738, 0]
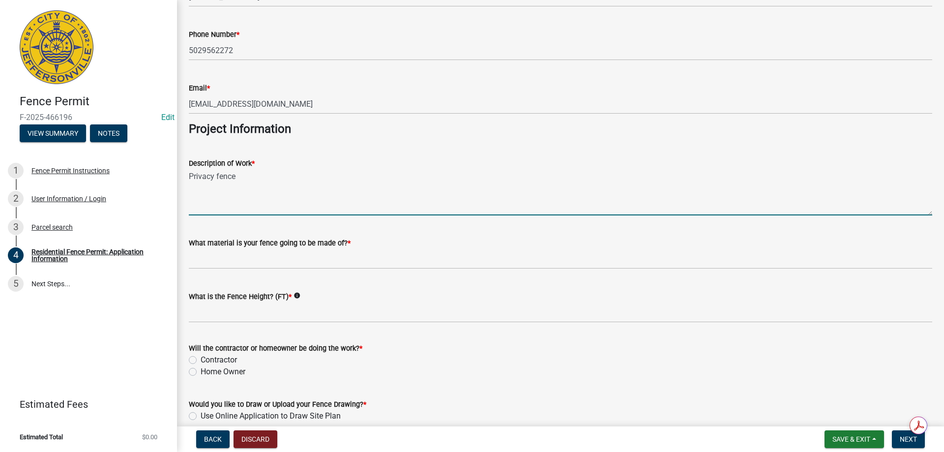
type textarea "Privacy fence"
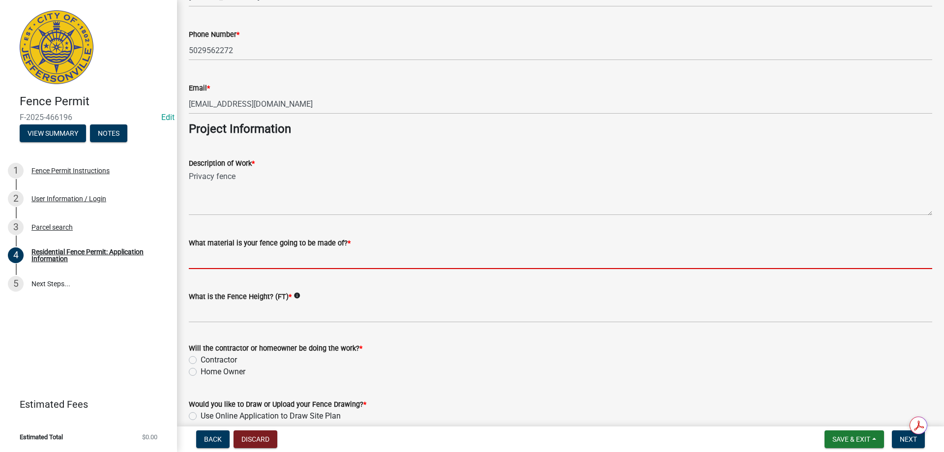
click at [224, 260] on input "What material is your fence going to be made of? *" at bounding box center [561, 259] width 744 height 20
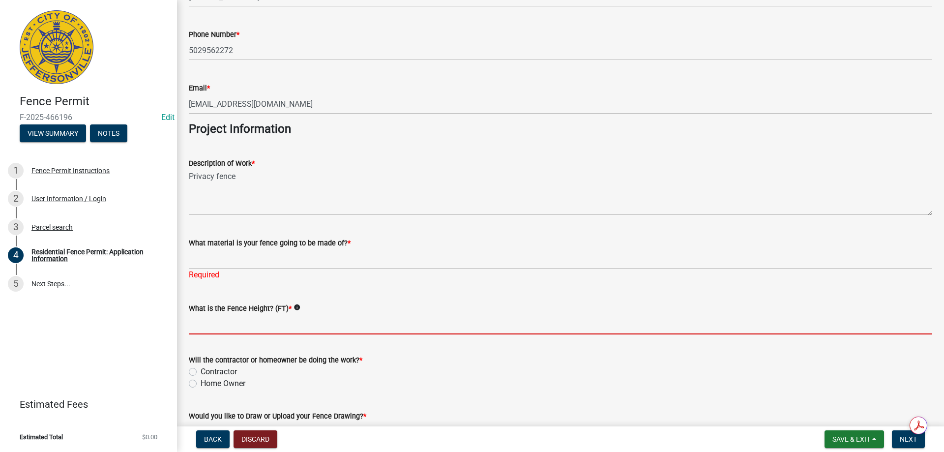
click at [218, 308] on form "What is the Fence Height? (FT) * info" at bounding box center [561, 319] width 744 height 32
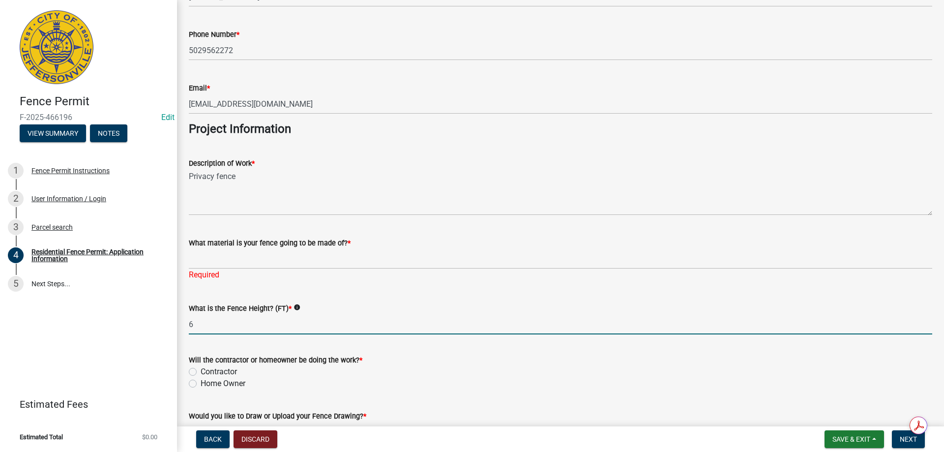
type input "6"
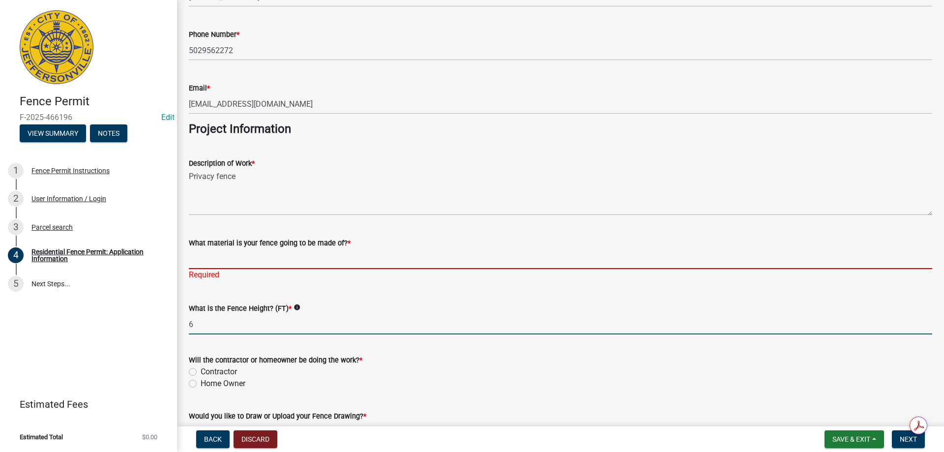
click at [209, 253] on input "What material is your fence going to be made of? *" at bounding box center [561, 259] width 744 height 20
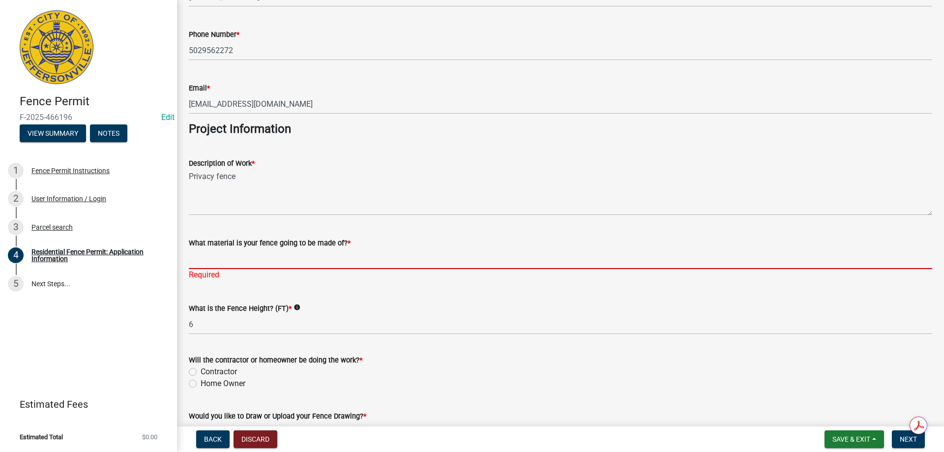
drag, startPoint x: 192, startPoint y: 385, endPoint x: 249, endPoint y: 373, distance: 58.8
click at [201, 385] on label "Home Owner" at bounding box center [223, 384] width 45 height 12
click at [201, 384] on input "Home Owner" at bounding box center [204, 381] width 6 height 6
radio input "true"
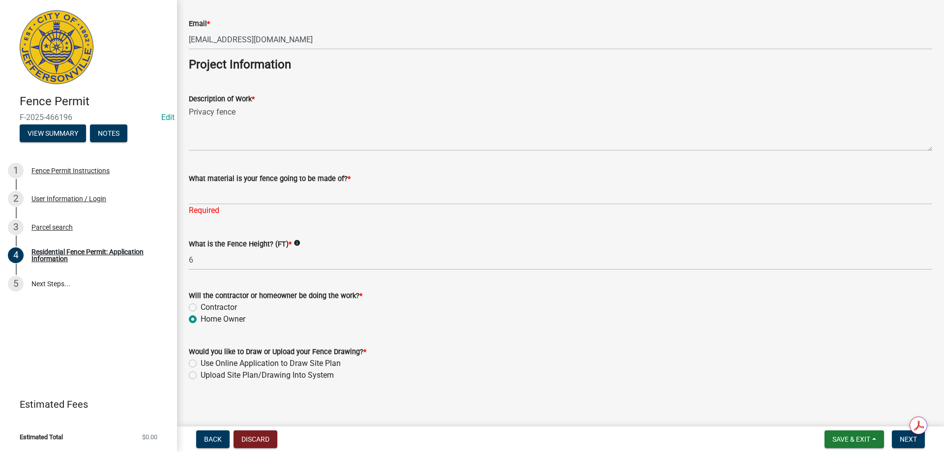
scroll to position [808, 0]
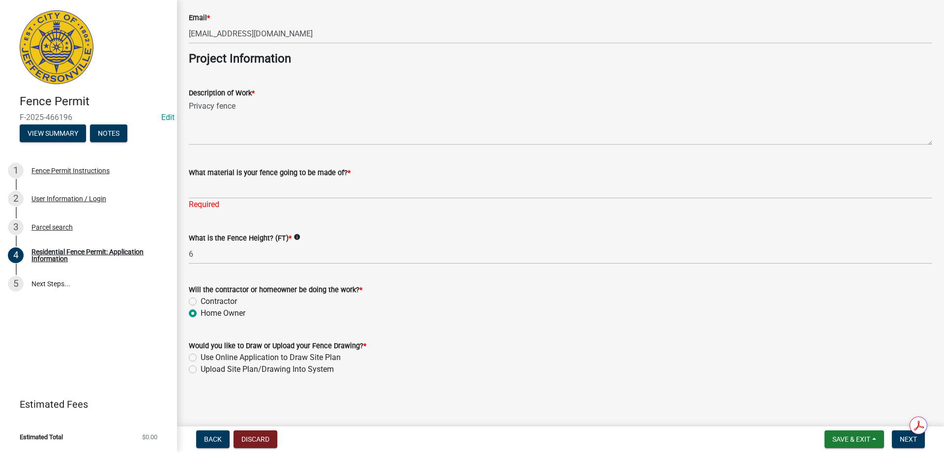
click at [201, 367] on label "Upload Site Plan/Drawing Into System" at bounding box center [267, 370] width 133 height 12
click at [201, 367] on input "Upload Site Plan/Drawing Into System" at bounding box center [204, 367] width 6 height 6
radio input "true"
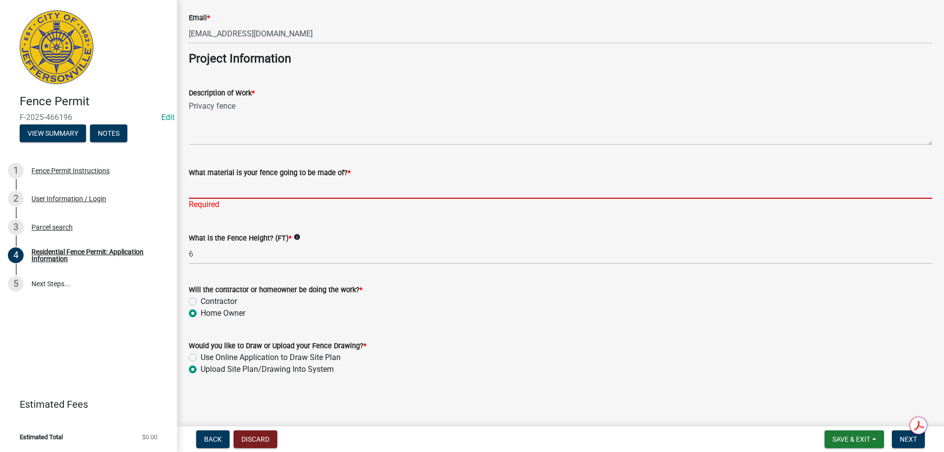
click at [216, 188] on input "What material is your fence going to be made of? *" at bounding box center [561, 189] width 744 height 20
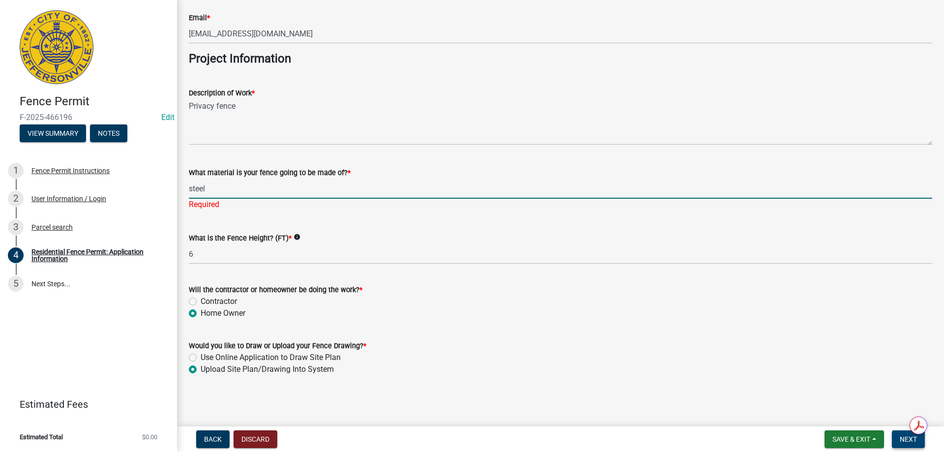
type input "steel"
click at [907, 435] on span "Next" at bounding box center [908, 439] width 17 height 8
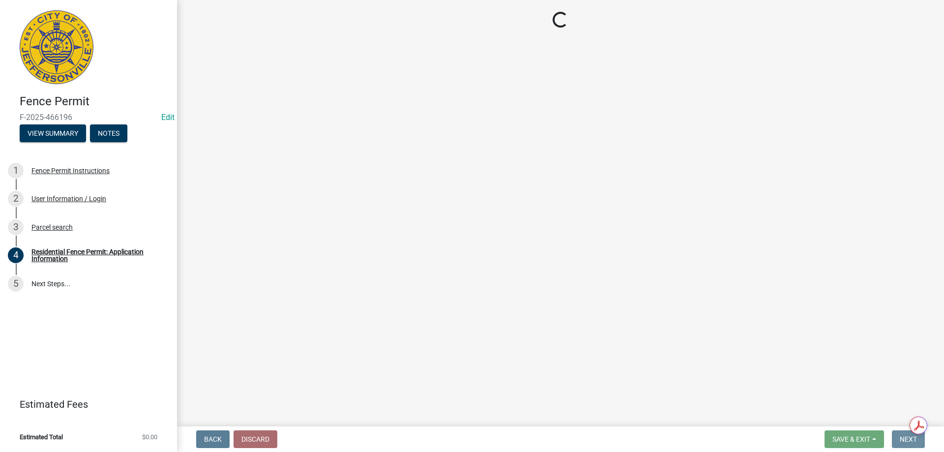
scroll to position [0, 0]
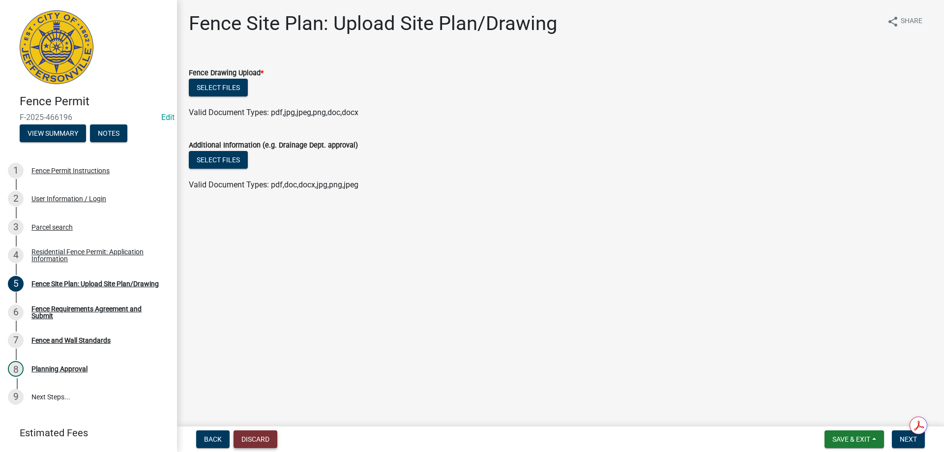
click at [260, 439] on button "Discard" at bounding box center [256, 439] width 44 height 18
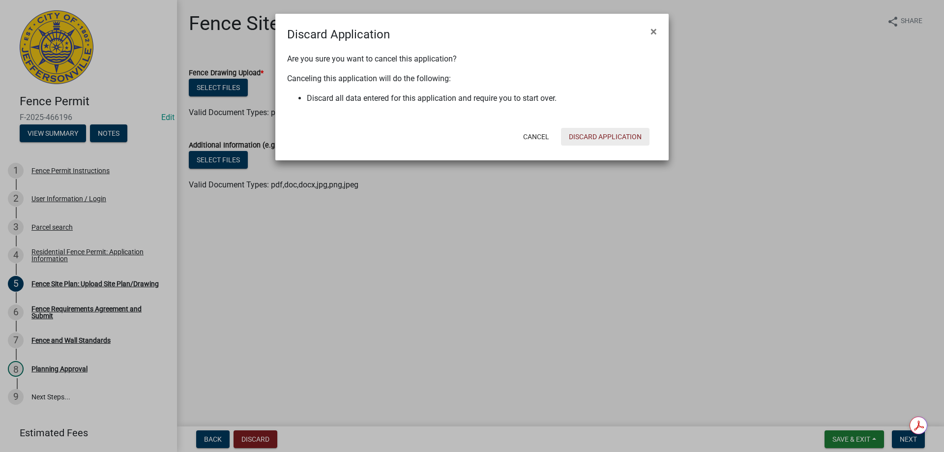
click at [575, 137] on button "Discard Application" at bounding box center [605, 137] width 89 height 18
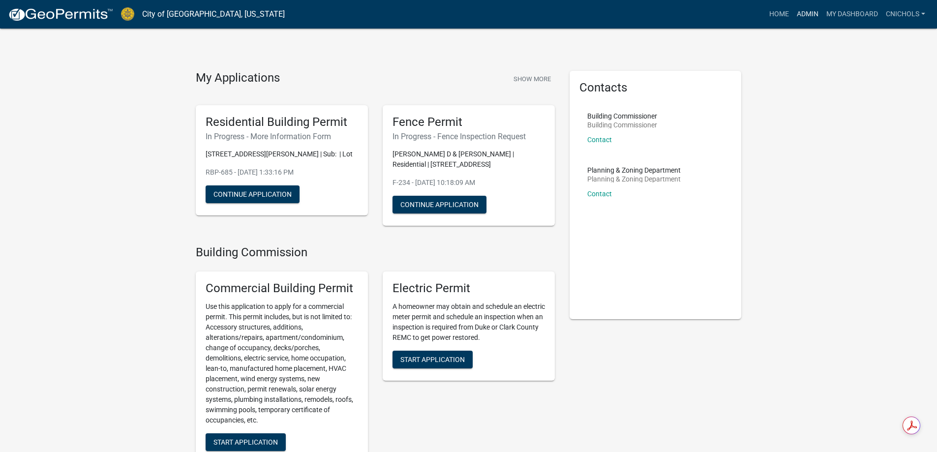
click at [808, 9] on link "Admin" at bounding box center [808, 14] width 30 height 19
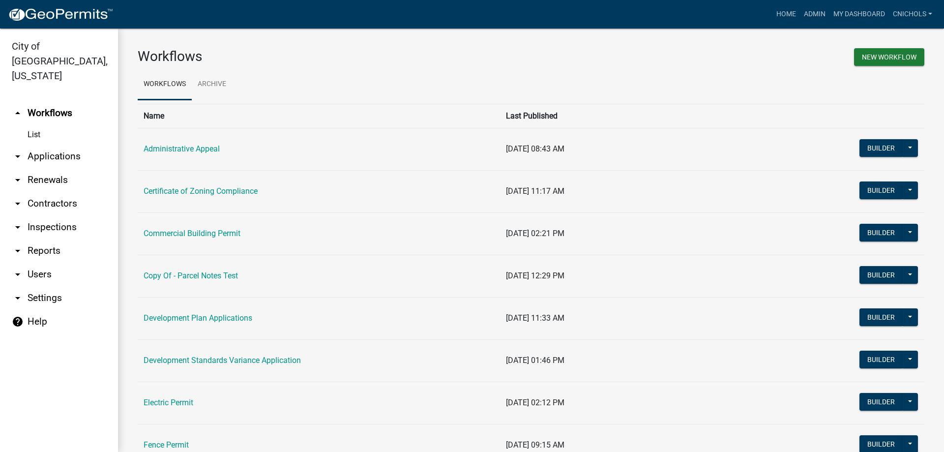
click at [64, 145] on link "arrow_drop_down Applications" at bounding box center [59, 157] width 118 height 24
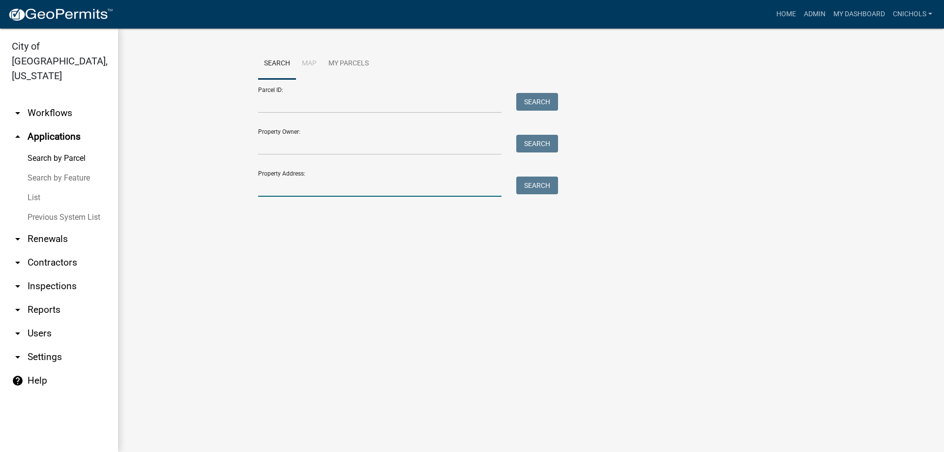
click at [264, 184] on input "Property Address:" at bounding box center [380, 187] width 244 height 20
type input "816 iris"
click at [539, 188] on button "Search" at bounding box center [538, 186] width 42 height 18
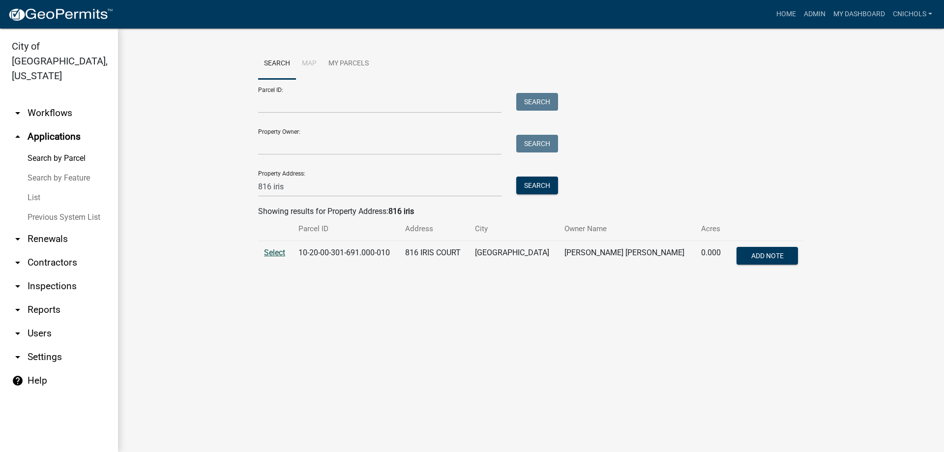
click at [276, 250] on span "Select" at bounding box center [274, 252] width 21 height 9
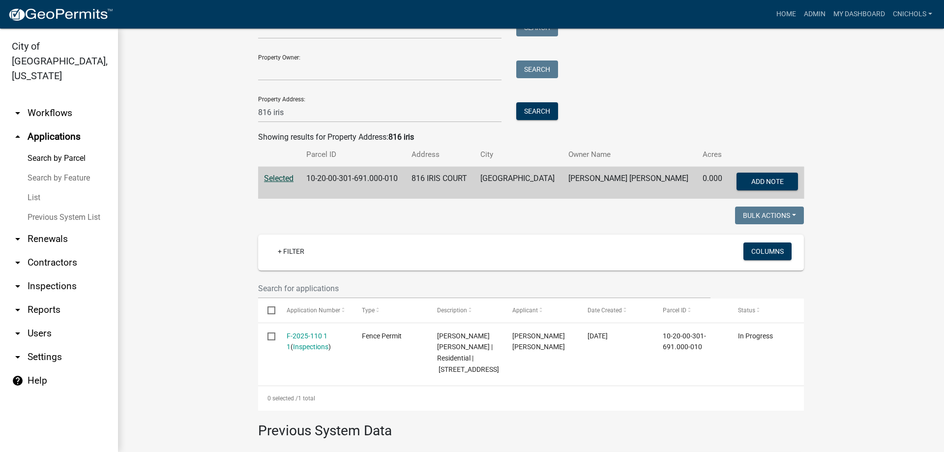
scroll to position [148, 0]
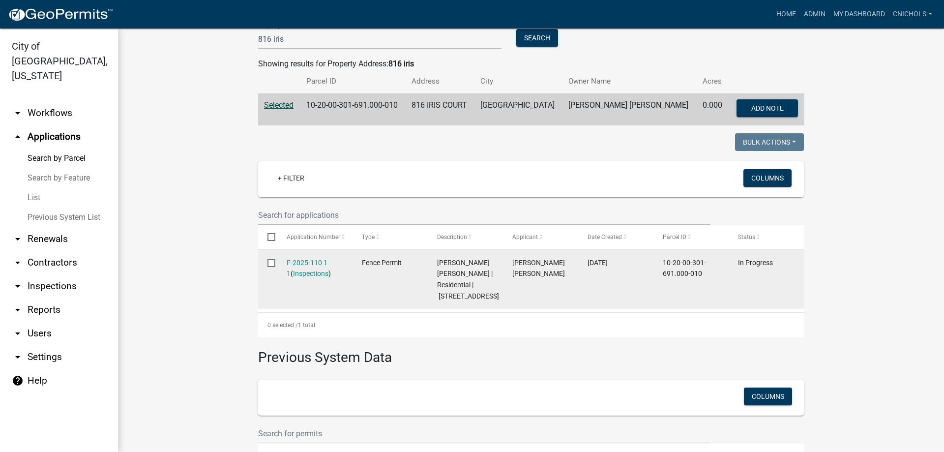
click at [308, 256] on datatable-body-cell "F-2025-110 1 1 ( Inspections )" at bounding box center [314, 279] width 75 height 59
click at [308, 260] on link "F-2025-110 1 1" at bounding box center [307, 268] width 41 height 19
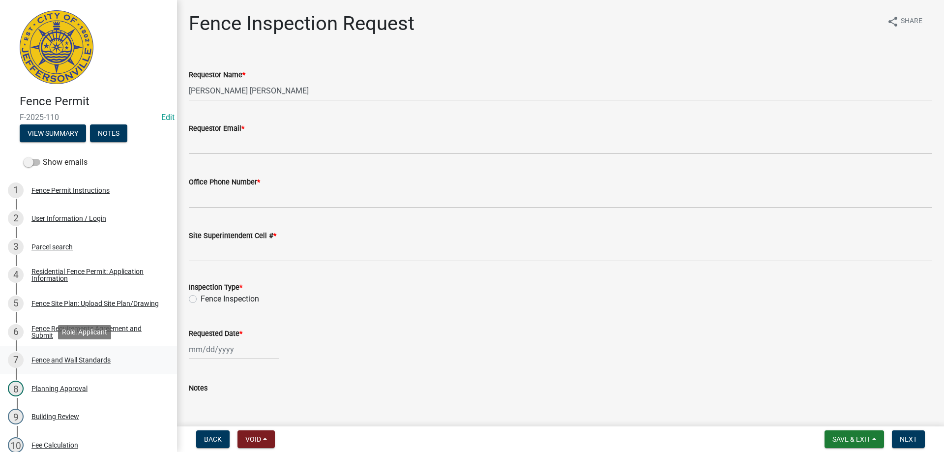
scroll to position [49, 0]
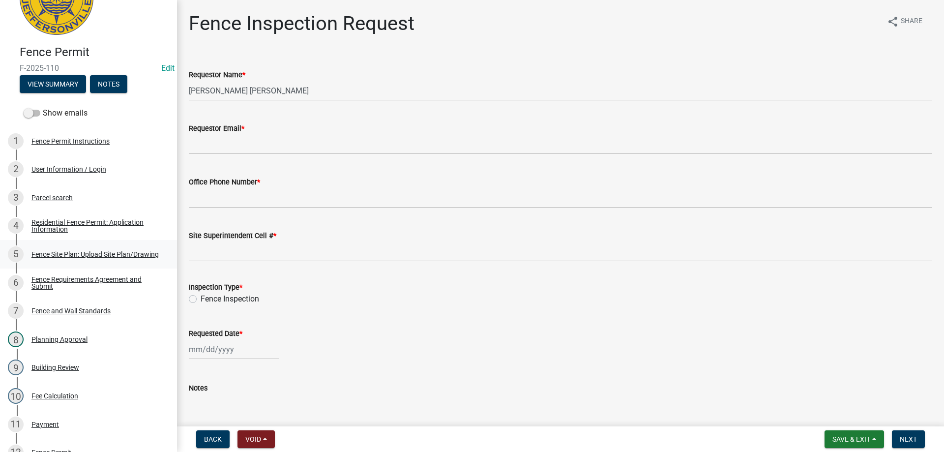
click at [58, 252] on div "Fence Site Plan: Upload Site Plan/Drawing" at bounding box center [94, 254] width 127 height 7
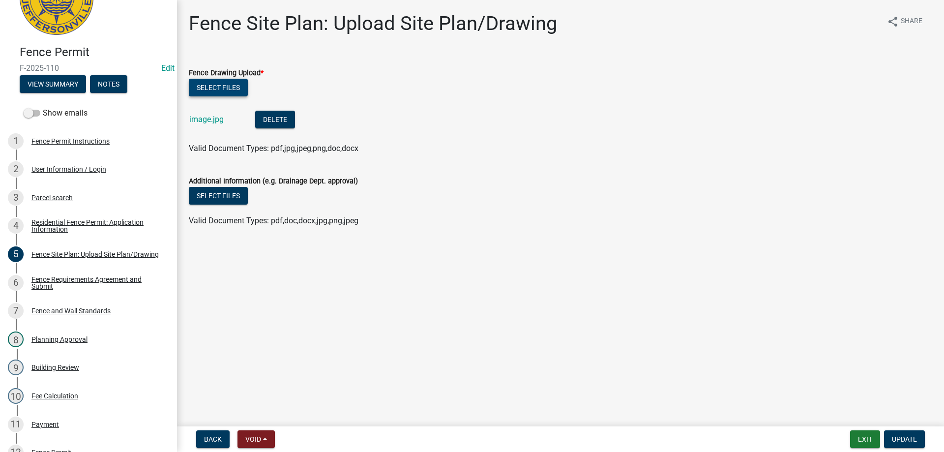
click at [226, 85] on button "Select files" at bounding box center [218, 88] width 59 height 18
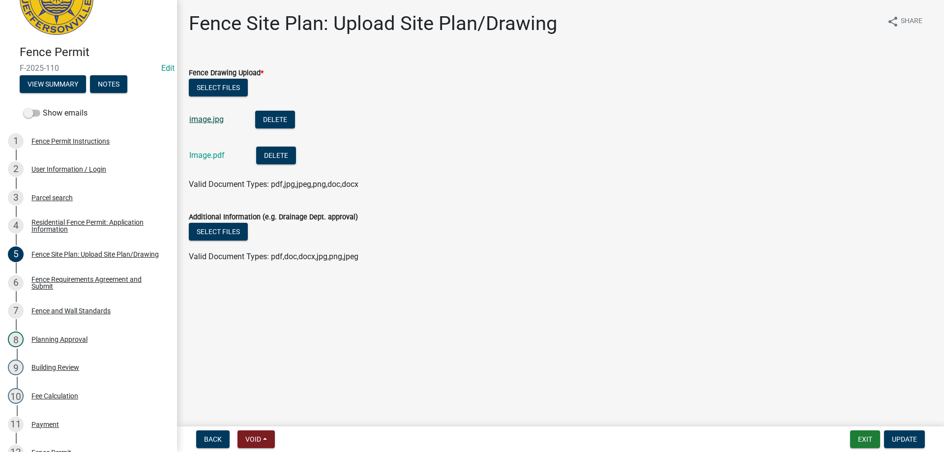
click at [202, 121] on link "image.jpg" at bounding box center [206, 119] width 34 height 9
click at [209, 155] on link "Image.pdf" at bounding box center [206, 155] width 35 height 9
click at [209, 118] on link "image.jpg" at bounding box center [206, 119] width 34 height 9
click at [280, 120] on button "Delete" at bounding box center [275, 120] width 40 height 18
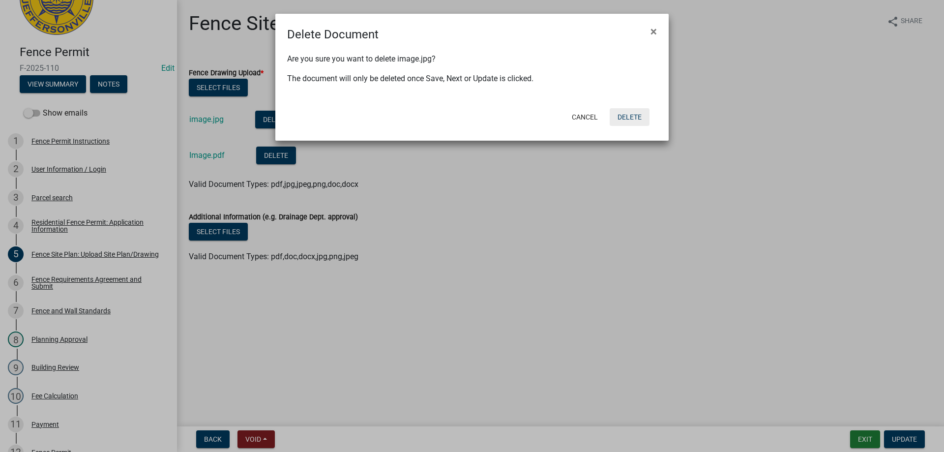
click at [630, 116] on button "Delete" at bounding box center [630, 117] width 40 height 18
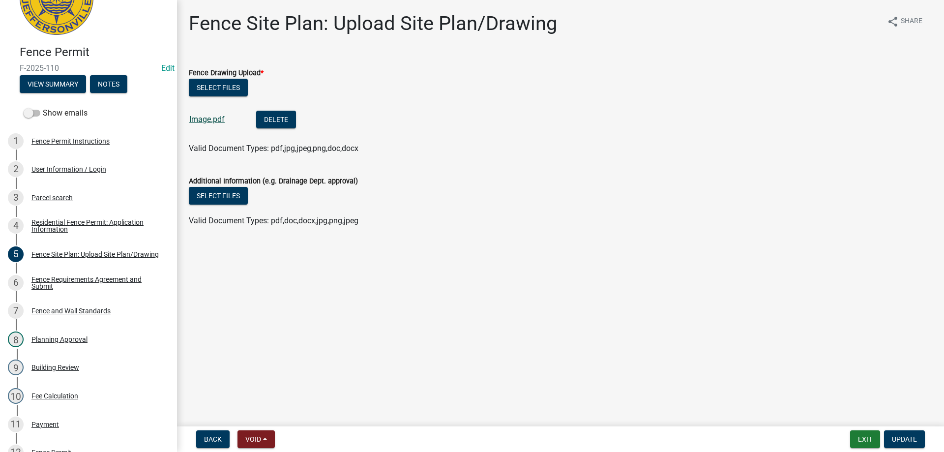
click at [210, 119] on link "Image.pdf" at bounding box center [206, 119] width 35 height 9
click at [903, 438] on span "Update" at bounding box center [904, 439] width 25 height 8
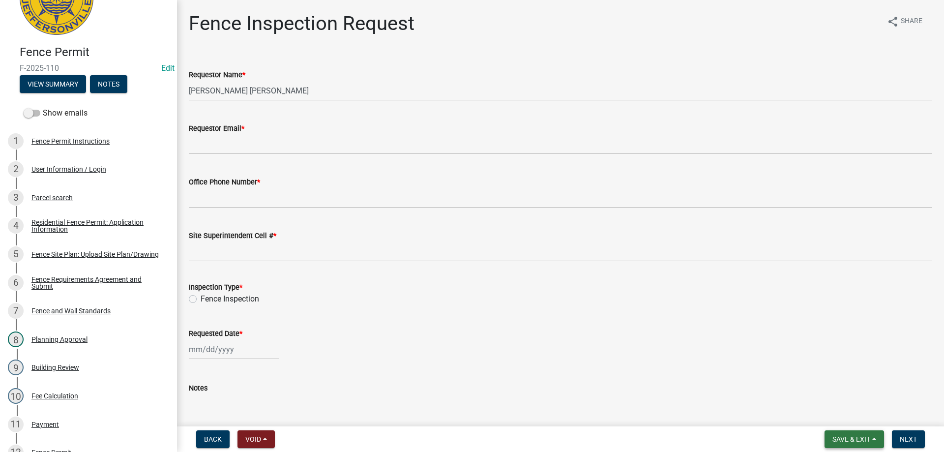
click at [874, 439] on button "Save & Exit" at bounding box center [855, 439] width 60 height 18
click at [845, 413] on button "Save & Exit" at bounding box center [845, 414] width 79 height 24
